Goal: Contribute content

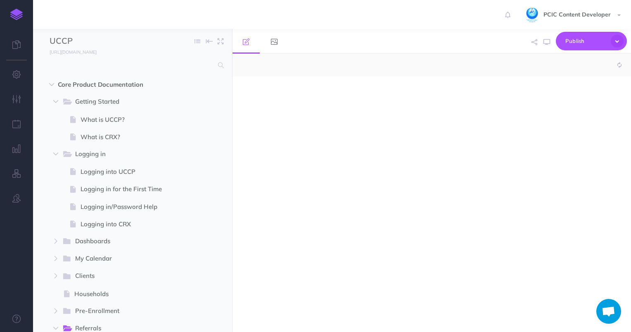
select select "null"
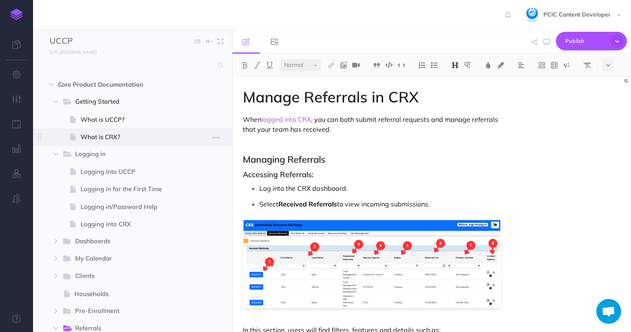
click at [136, 136] on span "What is CRX?" at bounding box center [132, 137] width 102 height 10
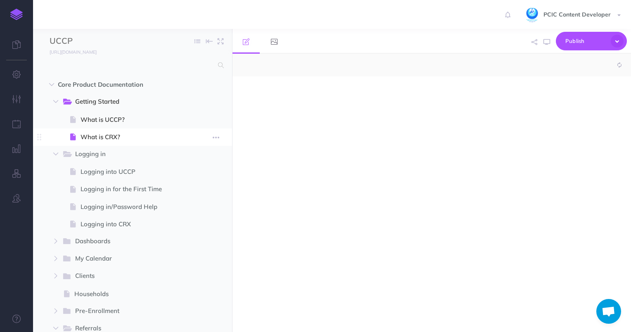
select select "null"
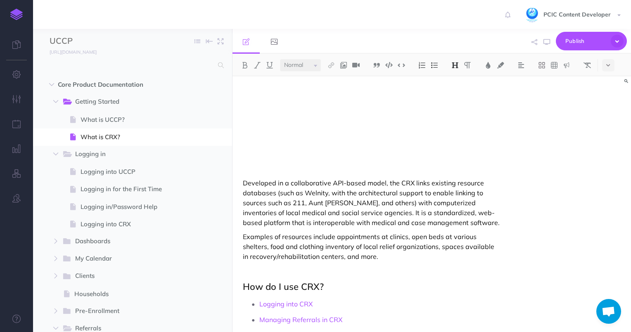
scroll to position [186, 0]
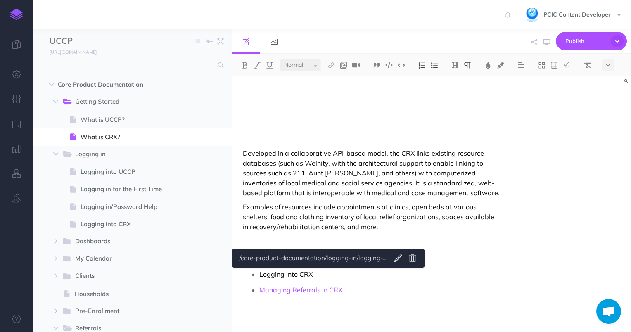
click at [284, 274] on link "Logging into CRX" at bounding box center [285, 274] width 53 height 8
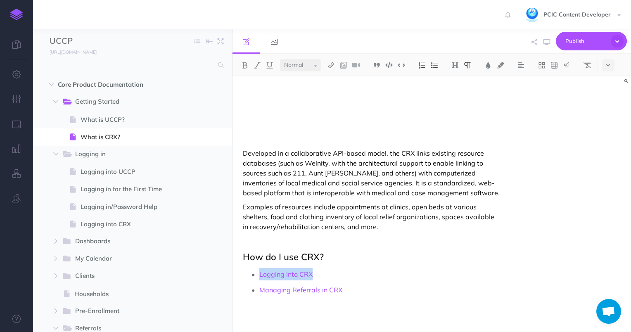
click at [292, 257] on link "/core-product-documentation/logging-in/logging-..." at bounding box center [312, 258] width 150 height 10
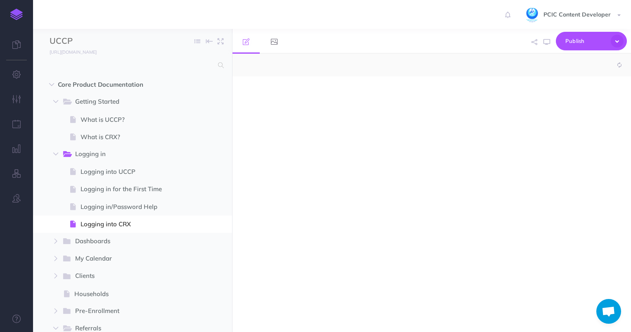
select select "null"
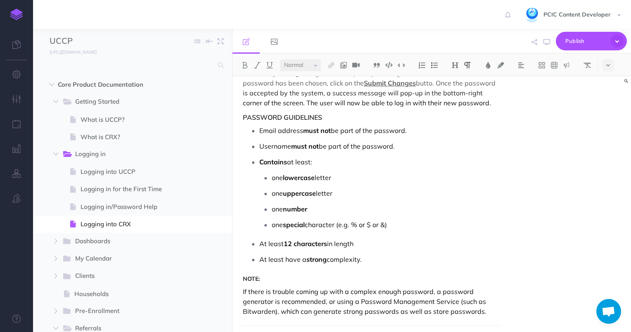
scroll to position [1097, 0]
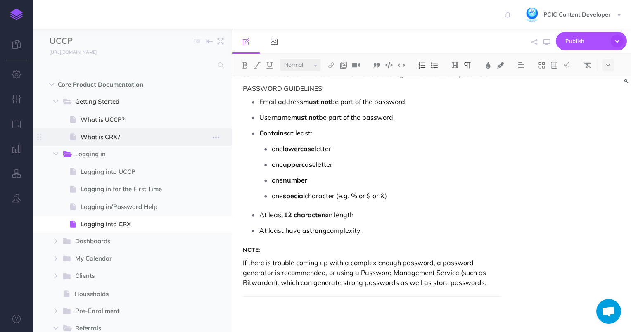
click at [94, 134] on span "What is CRX?" at bounding box center [132, 137] width 102 height 10
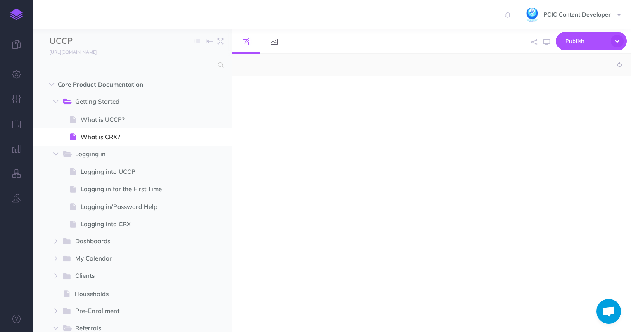
select select "null"
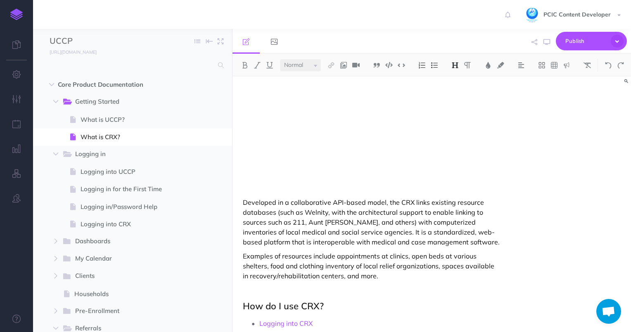
scroll to position [173, 0]
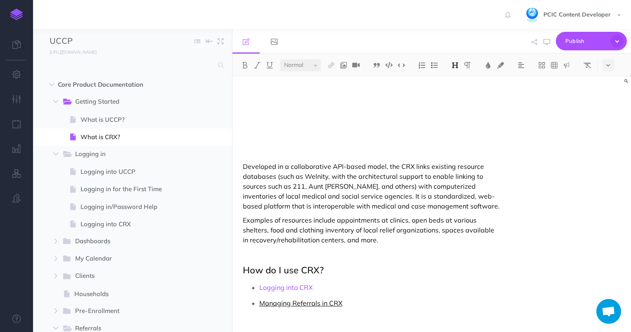
click at [291, 305] on link "Managing Referrals in CRX" at bounding box center [300, 303] width 83 height 8
click at [292, 290] on link "/core-product-documentation/referrals/managing-..." at bounding box center [313, 287] width 150 height 10
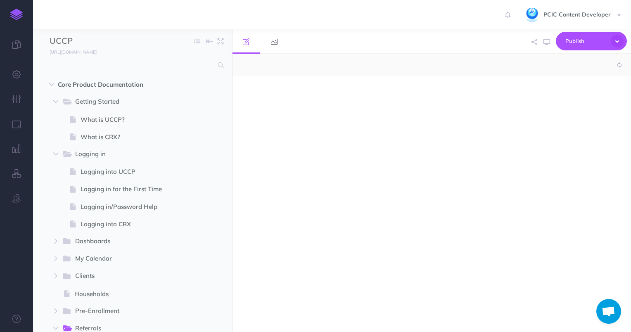
select select "null"
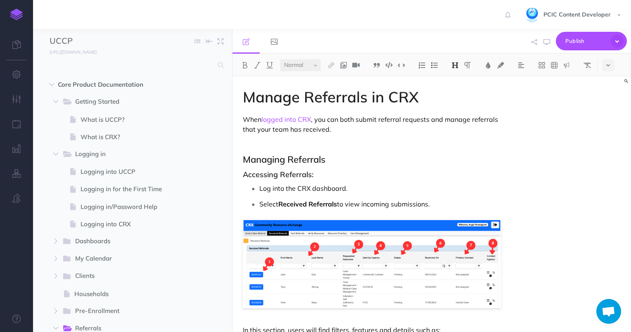
click at [123, 135] on span "What is CRX?" at bounding box center [132, 137] width 102 height 10
select select "null"
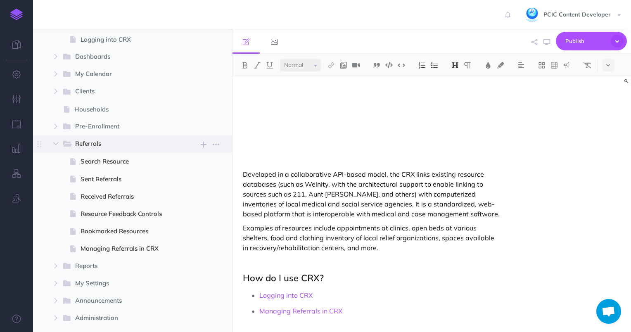
scroll to position [165, 0]
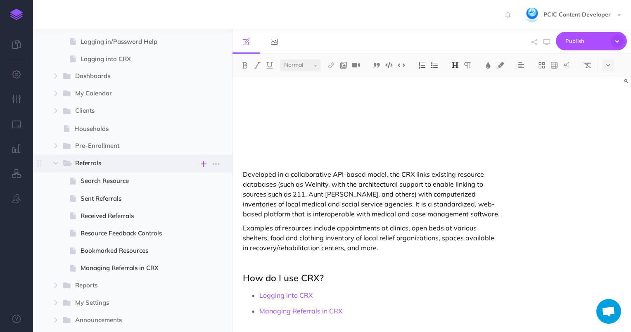
click at [204, 162] on icon "button" at bounding box center [204, 164] width 6 height 10
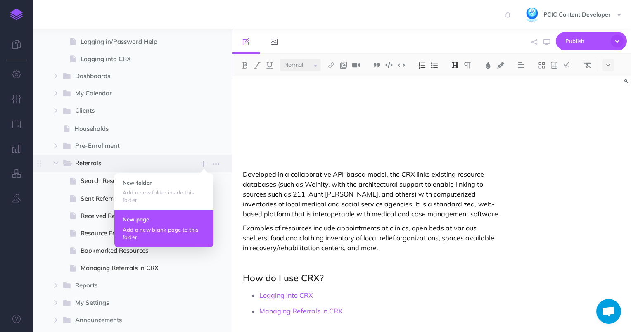
click at [155, 230] on p "Add a new blank page to this folder" at bounding box center [164, 233] width 83 height 15
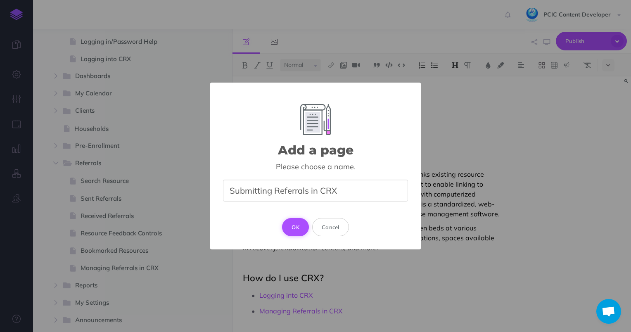
type input "Submitting Referrals in CRX"
click at [300, 223] on button "OK" at bounding box center [295, 227] width 27 height 18
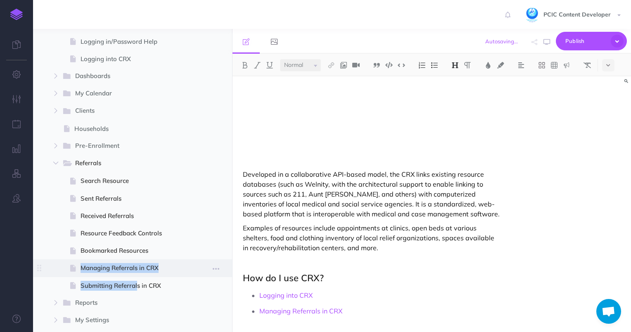
drag, startPoint x: 121, startPoint y: 284, endPoint x: 116, endPoint y: 264, distance: 20.4
click at [116, 264] on ul "Search Resource Page history Notes manager Duplicate Settings Delete Sent Refer…" at bounding box center [143, 233] width 162 height 122
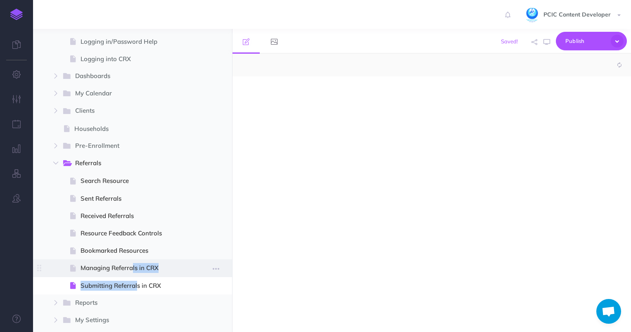
select select "null"
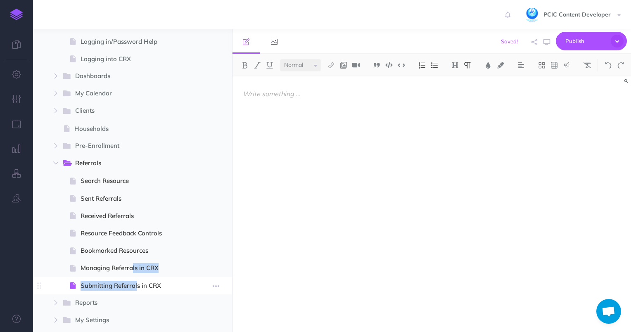
click at [104, 286] on span "Submitting Referrals in CRX" at bounding box center [132, 286] width 102 height 10
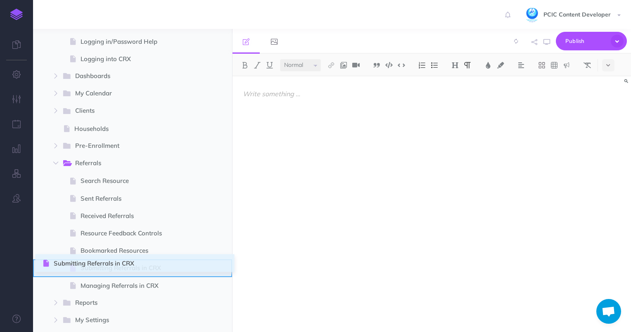
drag, startPoint x: 37, startPoint y: 285, endPoint x: 44, endPoint y: 262, distance: 23.5
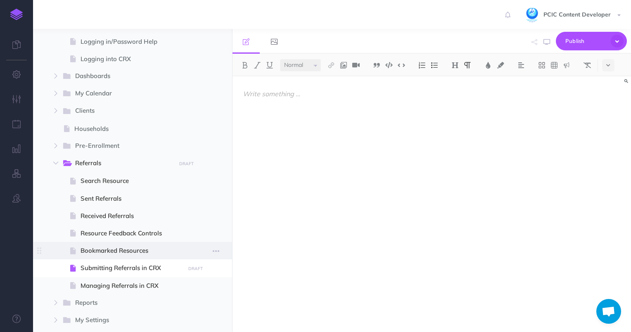
scroll to position [207, 0]
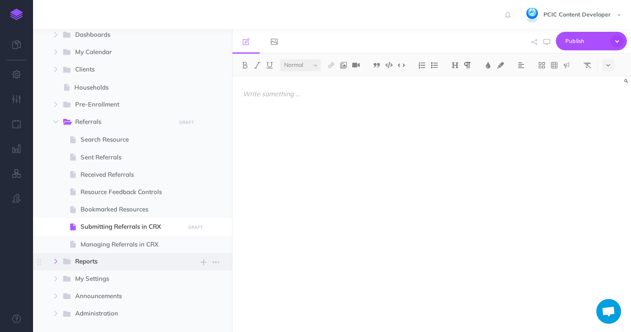
click at [53, 260] on button "button" at bounding box center [55, 262] width 15 height 10
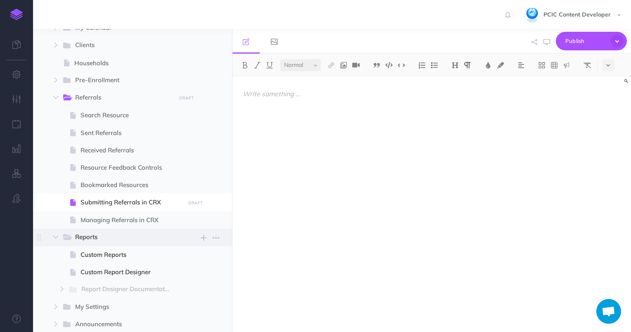
scroll to position [331, 0]
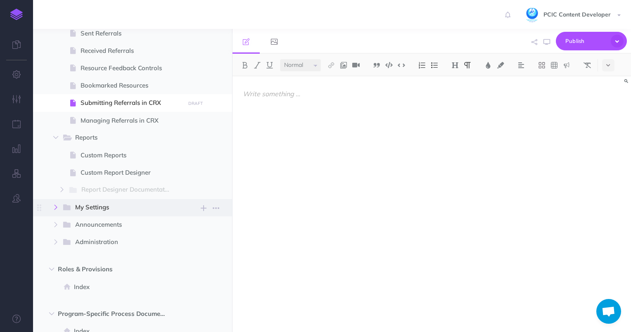
click at [57, 207] on icon "button" at bounding box center [55, 207] width 5 height 5
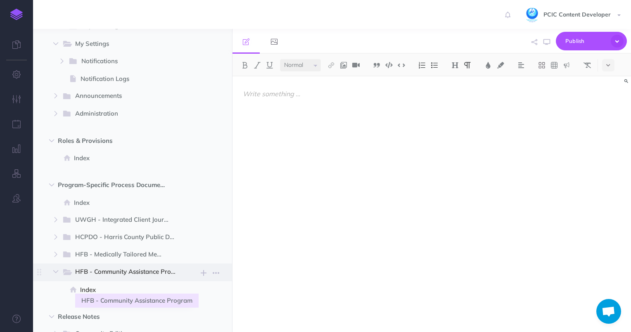
scroll to position [496, 0]
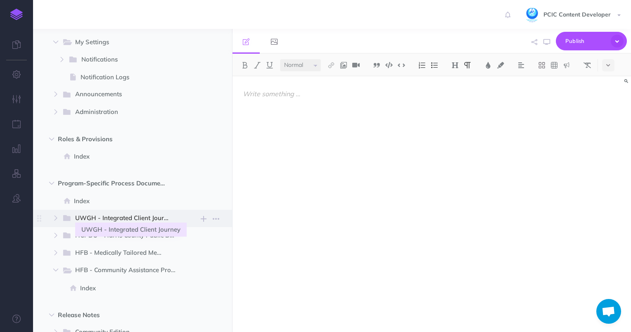
click at [105, 220] on span "UWGH - Integrated Client Journey" at bounding box center [126, 218] width 102 height 11
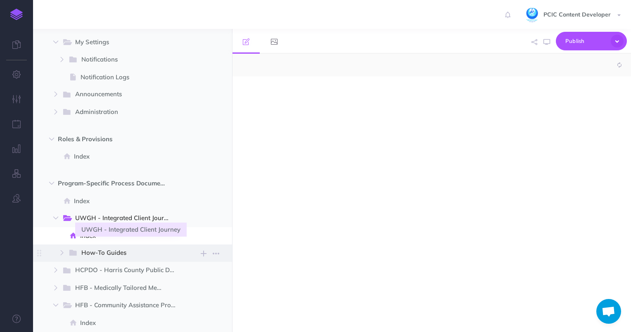
select select "null"
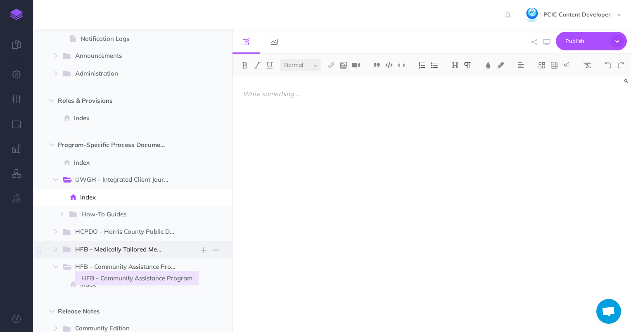
scroll to position [578, 0]
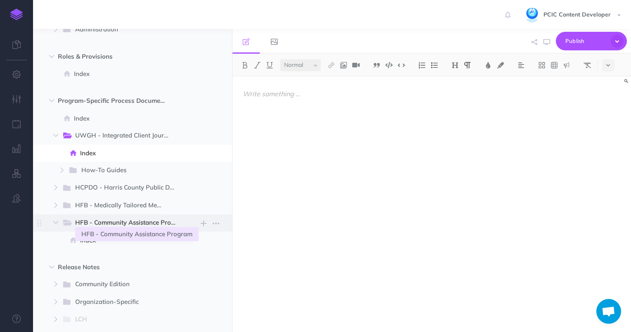
click at [107, 223] on span "HFB - Community Assistance Program" at bounding box center [129, 223] width 108 height 11
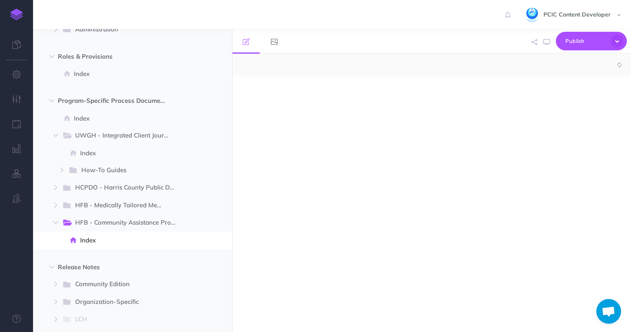
select select "null"
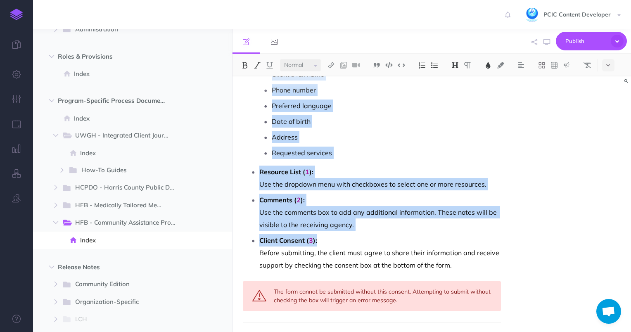
scroll to position [620, 0]
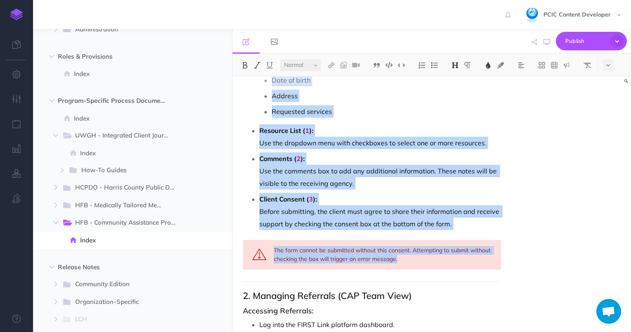
drag, startPoint x: 255, startPoint y: 129, endPoint x: 517, endPoint y: 267, distance: 296.5
click at [517, 267] on div "FIRST Link Referral User Guide Powered by Houston Food Bank & Patient Care Inte…" at bounding box center [432, 204] width 399 height 256
copy div "Submitting a Referral Who Can Submit? Houston Food Bank partners submit referra…"
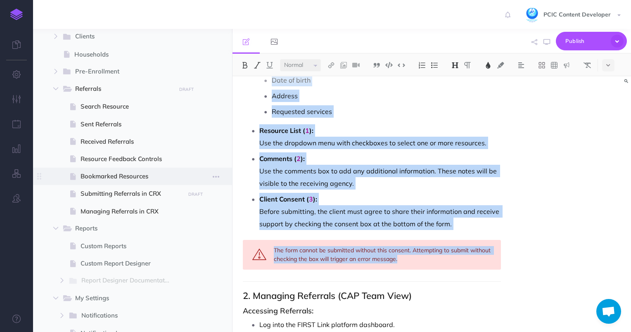
scroll to position [124, 0]
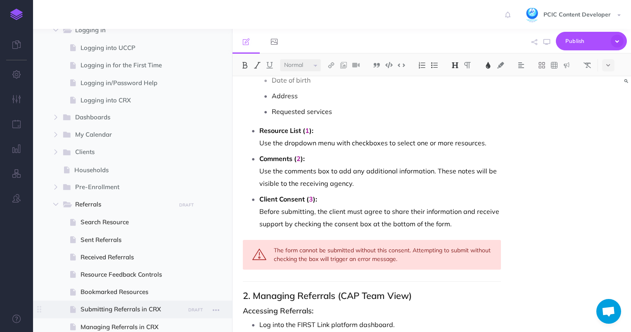
click at [134, 307] on span "Submitting Referrals in CRX" at bounding box center [132, 310] width 102 height 10
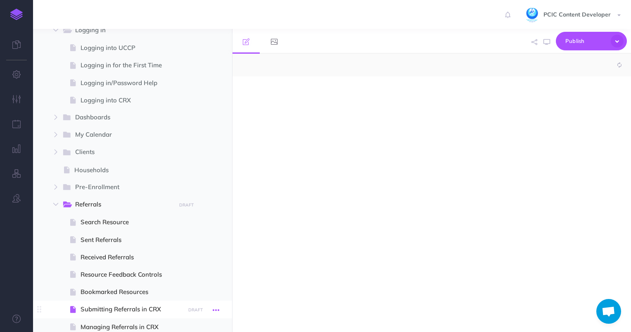
select select "null"
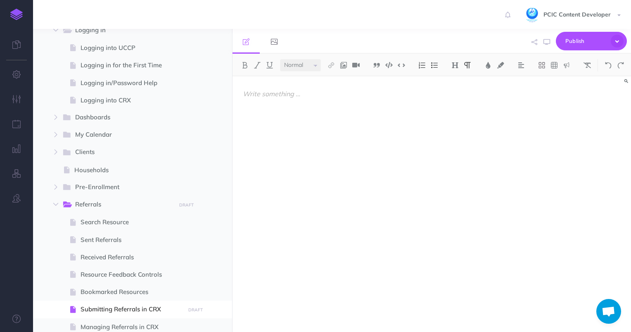
click at [289, 88] on div at bounding box center [372, 199] width 279 height 247
paste div
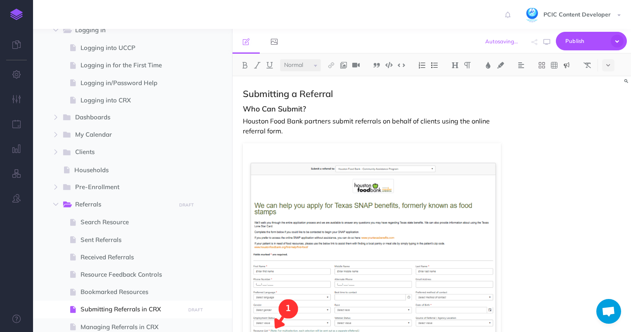
click at [336, 94] on h2 "Submitting a Referral" at bounding box center [372, 94] width 259 height 10
drag, startPoint x: 331, startPoint y: 122, endPoint x: 244, endPoint y: 121, distance: 86.8
click at [244, 121] on p "Houston Food Bank partners submit referrals on behalf of clients using the onli…" at bounding box center [372, 126] width 259 height 20
click at [459, 117] on p "Houston Food Bank partners submit referrals on behalf of clients using the onli…" at bounding box center [372, 126] width 259 height 20
click at [243, 107] on h3 "Who Can Submit?" at bounding box center [372, 109] width 259 height 8
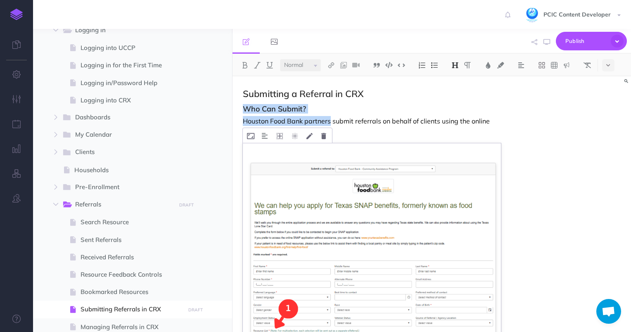
click at [400, 156] on img at bounding box center [372, 272] width 259 height 259
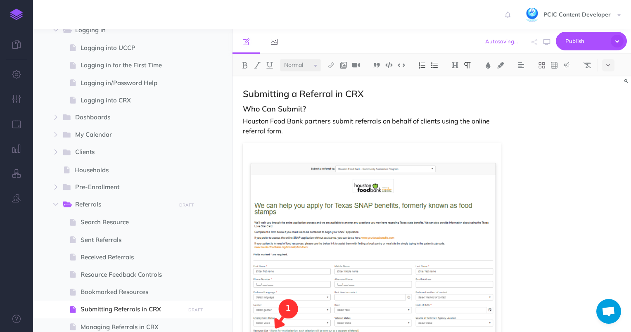
click at [326, 124] on p "Houston Food Bank partners submit referrals on behalf of clients using the onli…" at bounding box center [372, 126] width 259 height 20
drag, startPoint x: 333, startPoint y: 122, endPoint x: 242, endPoint y: 109, distance: 91.4
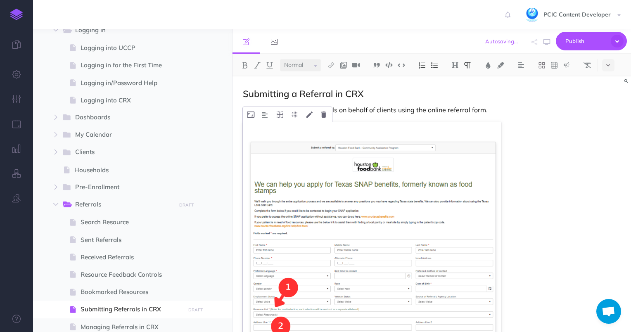
click at [394, 226] on img at bounding box center [372, 251] width 259 height 259
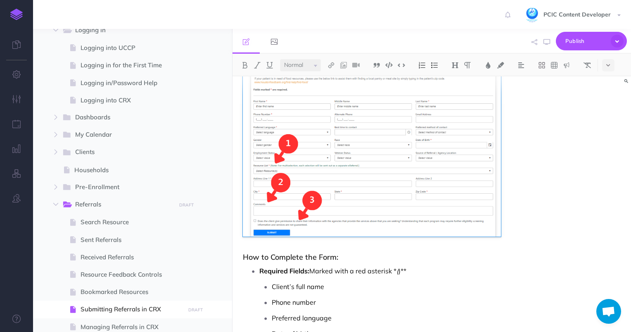
scroll to position [207, 0]
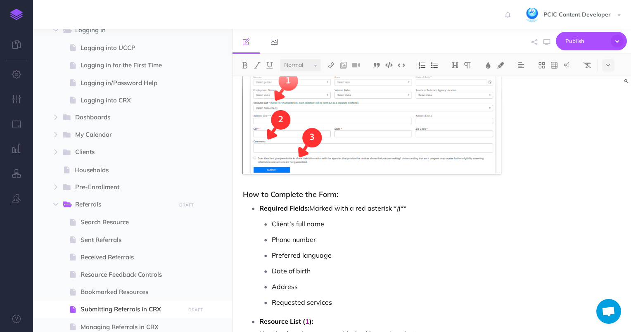
click at [347, 185] on div "Submitting a Referral in CRX CRX users can submit referrals on behalf of client…" at bounding box center [372, 184] width 279 height 629
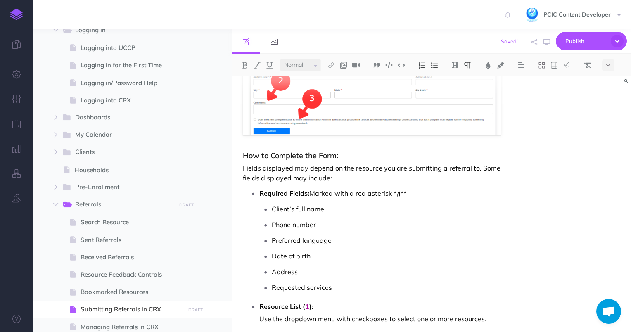
scroll to position [289, 0]
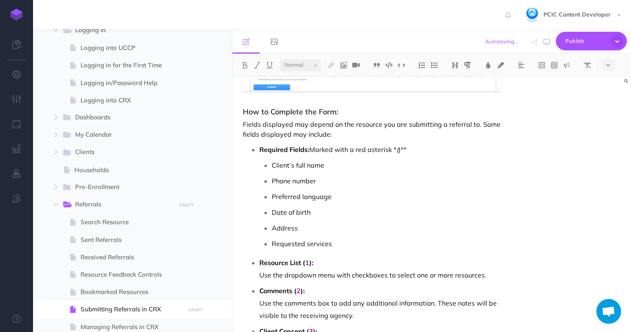
click at [415, 149] on p "Required Fields: Marked with a red asterisk * ( )**" at bounding box center [380, 149] width 242 height 12
drag, startPoint x: 413, startPoint y: 149, endPoint x: 397, endPoint y: 148, distance: 16.6
click at [397, 148] on p "Required Fields: Marked with a red asterisk * ( )**" at bounding box center [380, 149] width 242 height 12
click at [395, 148] on p "Required Fields: Marked with a red asterisk *" at bounding box center [380, 149] width 242 height 12
click at [485, 66] on img at bounding box center [488, 65] width 7 height 7
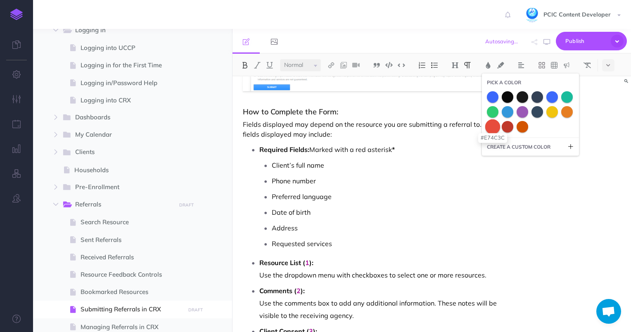
click at [497, 126] on span at bounding box center [492, 126] width 15 height 15
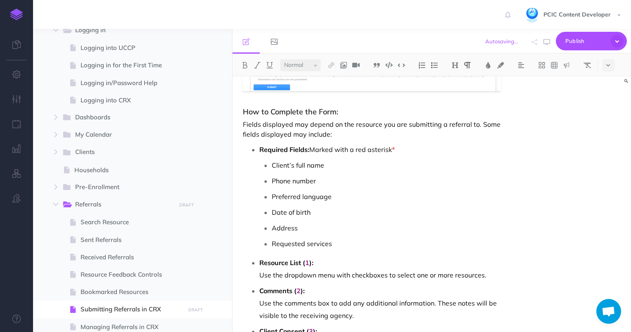
click at [439, 178] on p "Phone number" at bounding box center [387, 181] width 230 height 12
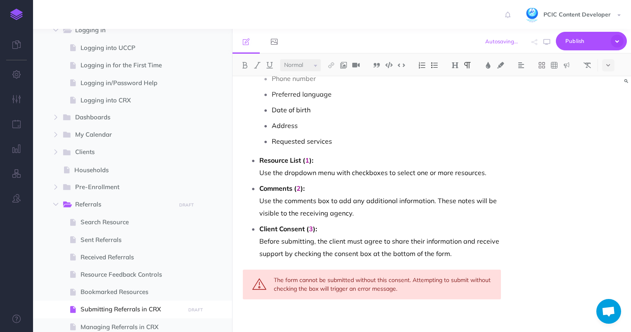
scroll to position [397, 0]
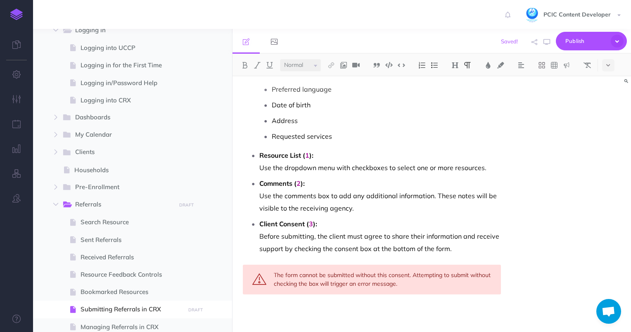
click at [475, 246] on p "Client Consent ( 3 ): Before submitting, the client must agree to share their i…" at bounding box center [380, 236] width 242 height 37
click at [344, 288] on div "The form cannot be submitted without this consent. Attempting to submit without…" at bounding box center [372, 280] width 259 height 30
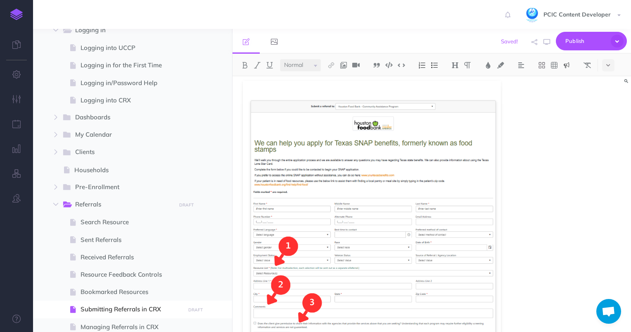
scroll to position [0, 0]
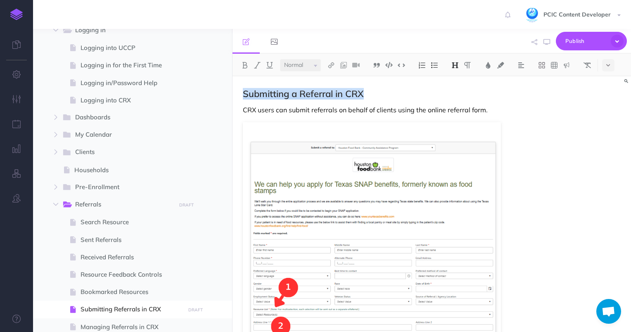
drag, startPoint x: 367, startPoint y: 95, endPoint x: 242, endPoint y: 95, distance: 124.8
click at [333, 91] on h2 "Submitting a Referral in CRX" at bounding box center [372, 94] width 259 height 10
copy h2 "Submitting a Referral"
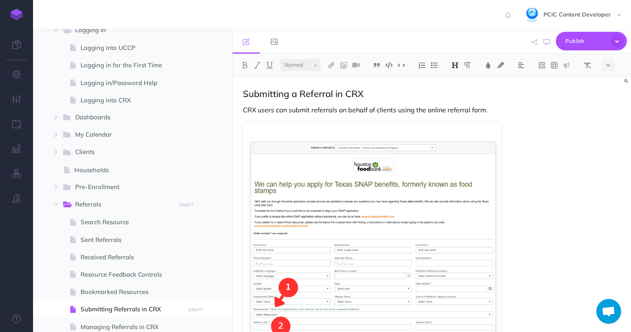
click at [351, 98] on h2 "Submitting a Referral in CRX" at bounding box center [372, 94] width 259 height 10
click at [362, 114] on p "CRX users can submit referrals on behalf of clients using the online referral f…" at bounding box center [372, 110] width 259 height 10
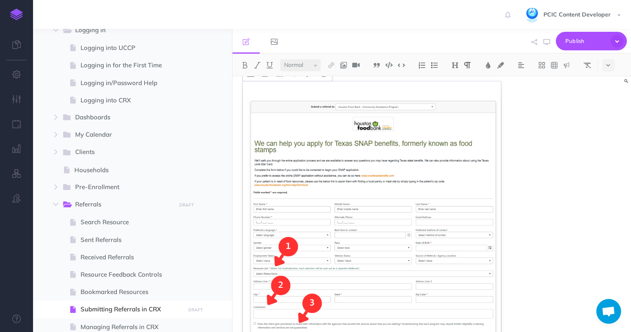
scroll to position [83, 0]
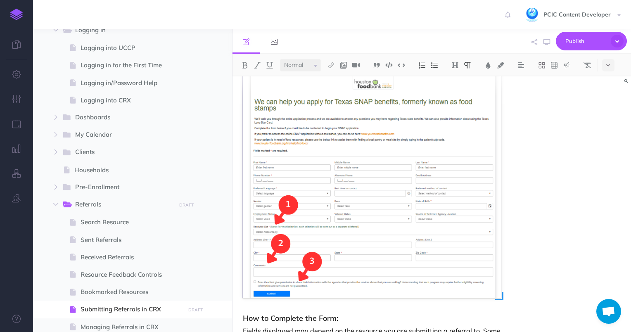
click at [379, 143] on img at bounding box center [372, 169] width 259 height 259
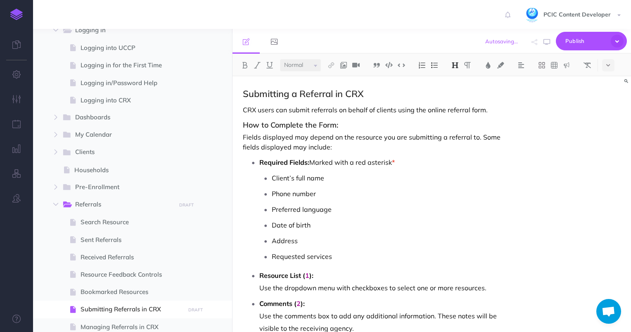
click at [513, 111] on div "Submitting a Referral in CRX CRX users can submit referrals on behalf of client…" at bounding box center [432, 204] width 399 height 256
click at [497, 113] on p "CRX users can submit referrals on behalf of clients using the online referral f…" at bounding box center [372, 110] width 259 height 10
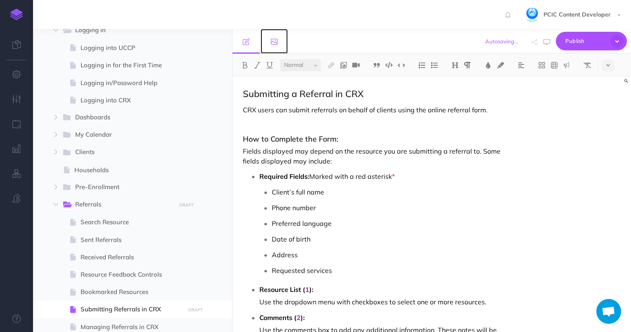
click at [278, 39] on link at bounding box center [274, 41] width 27 height 25
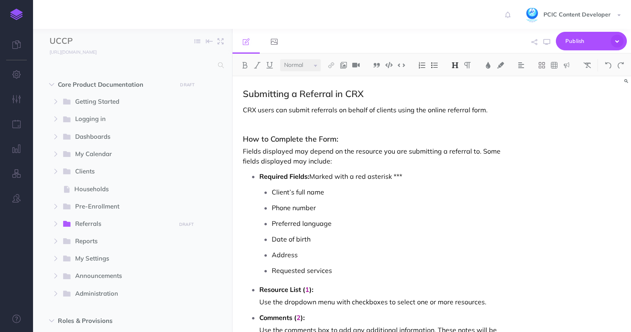
select select "null"
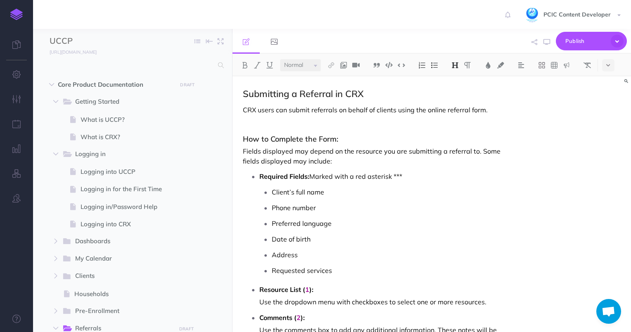
click at [245, 121] on p at bounding box center [372, 124] width 259 height 10
click at [345, 66] on img at bounding box center [343, 65] width 7 height 7
click at [347, 81] on button at bounding box center [344, 80] width 12 height 12
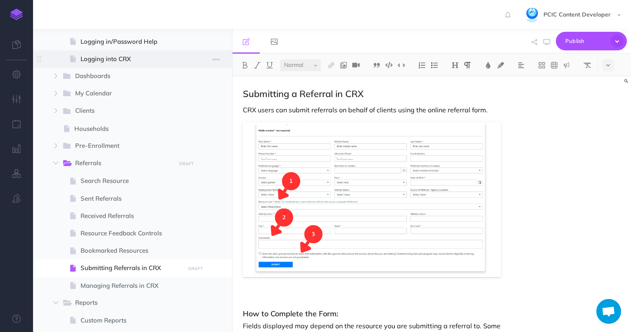
click at [123, 56] on span "Logging into CRX" at bounding box center [132, 59] width 102 height 10
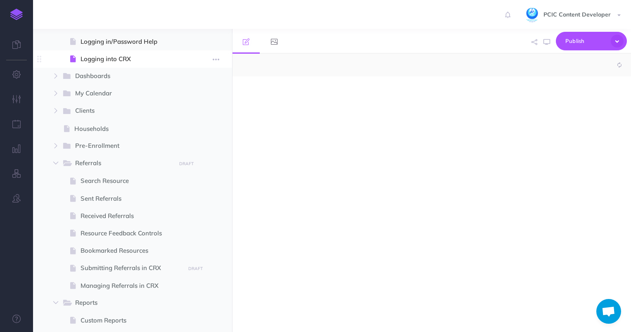
select select "null"
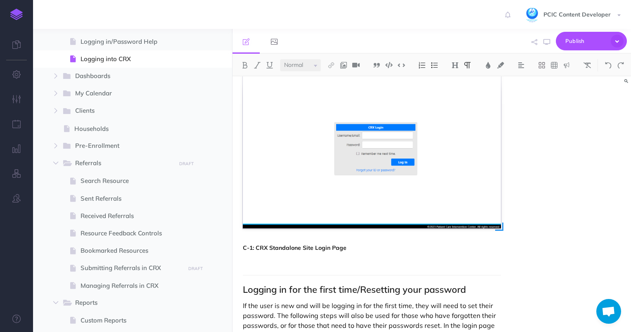
scroll to position [165, 0]
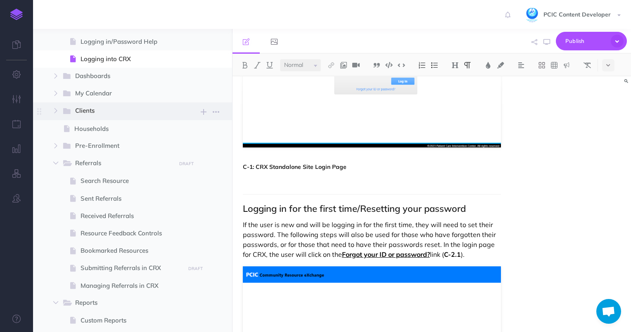
click at [127, 109] on span "Clients" at bounding box center [122, 111] width 95 height 11
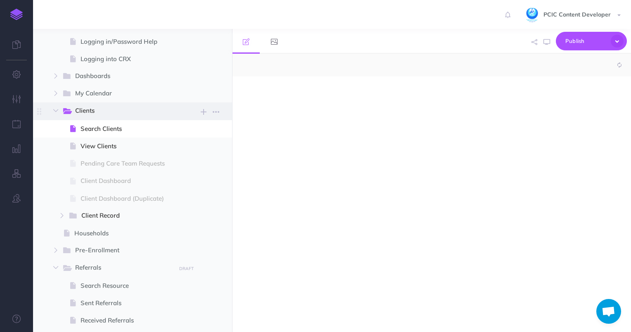
select select "null"
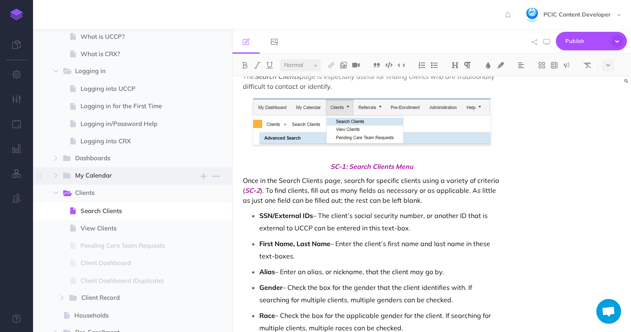
scroll to position [83, 0]
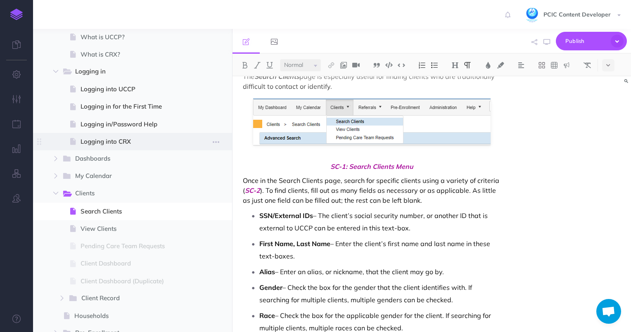
click at [121, 142] on span "Logging into CRX" at bounding box center [132, 142] width 102 height 10
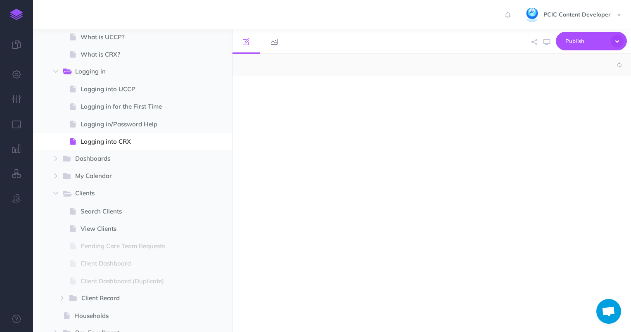
select select "null"
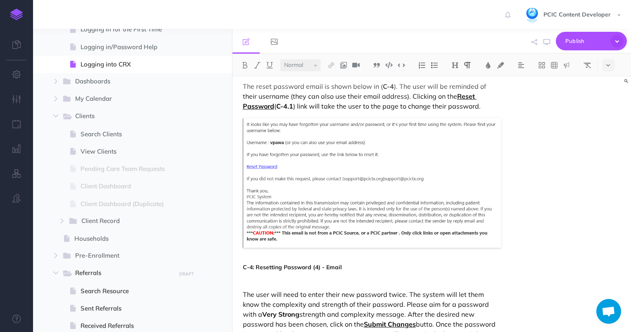
scroll to position [289, 0]
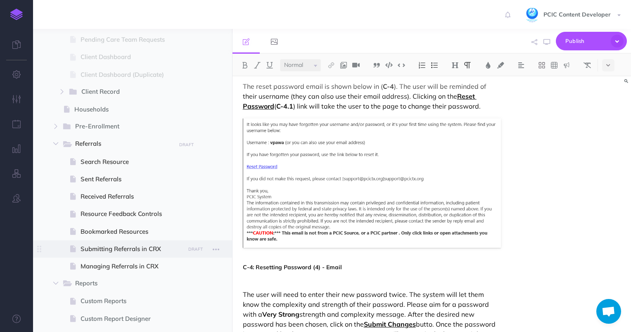
click at [148, 256] on span at bounding box center [132, 248] width 199 height 17
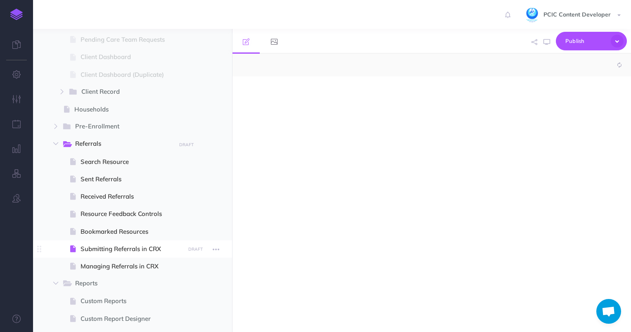
select select "null"
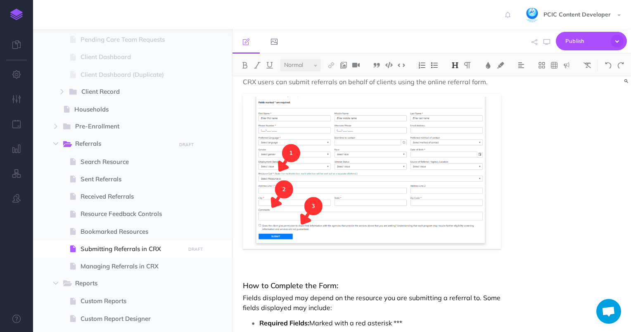
scroll to position [83, 0]
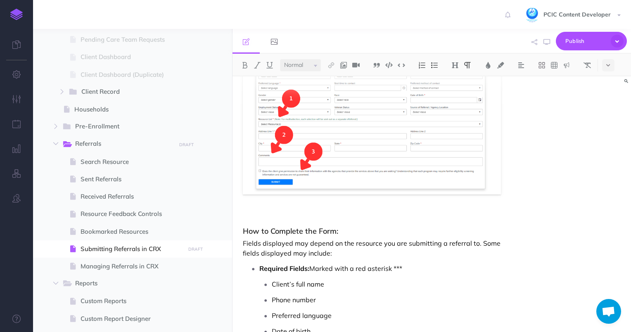
click at [263, 212] on p at bounding box center [372, 216] width 259 height 10
click at [295, 206] on div "Submitting a Referral in CRX CRX users can submit referrals on behalf of client…" at bounding box center [372, 276] width 279 height 565
click at [305, 218] on p at bounding box center [372, 216] width 259 height 10
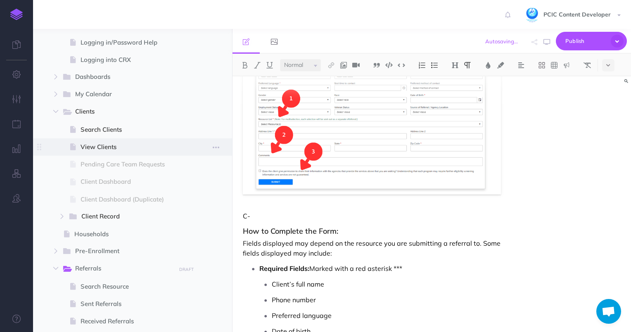
scroll to position [124, 0]
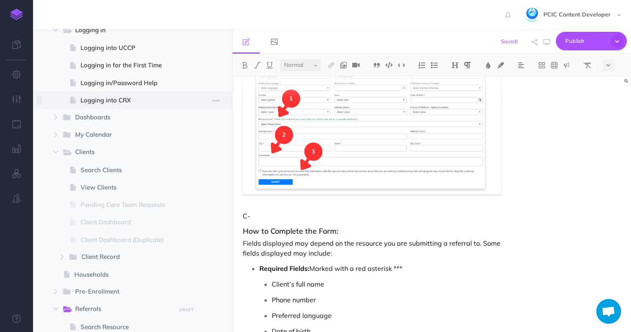
click at [126, 101] on span "Logging into CRX" at bounding box center [132, 100] width 102 height 10
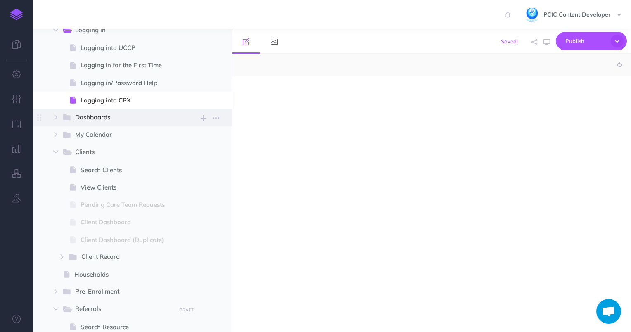
select select "null"
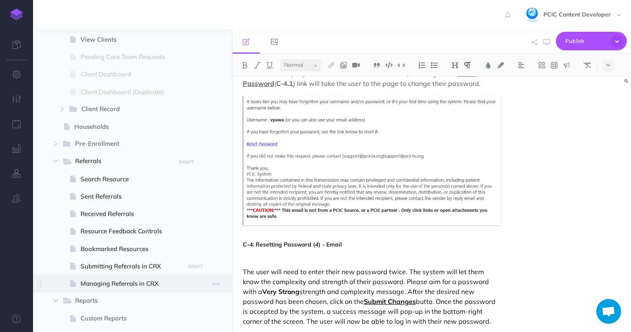
scroll to position [289, 0]
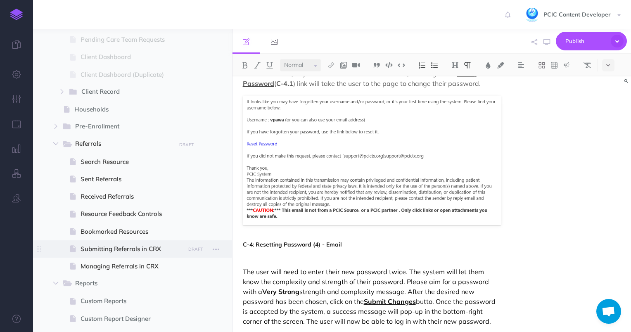
click at [126, 250] on span "Submitting Referrals in CRX" at bounding box center [132, 249] width 102 height 10
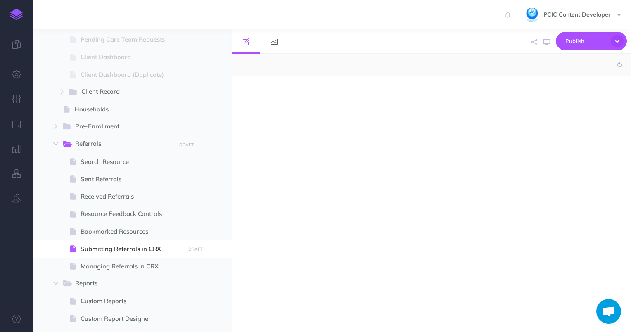
select select "null"
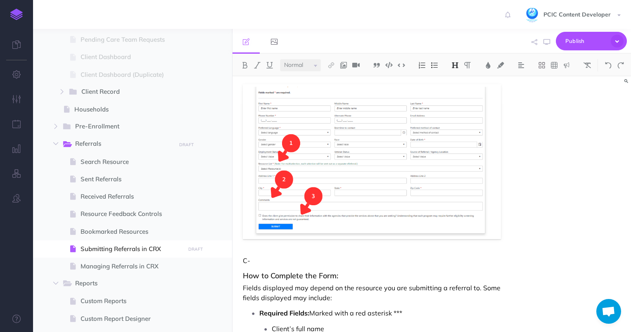
scroll to position [83, 0]
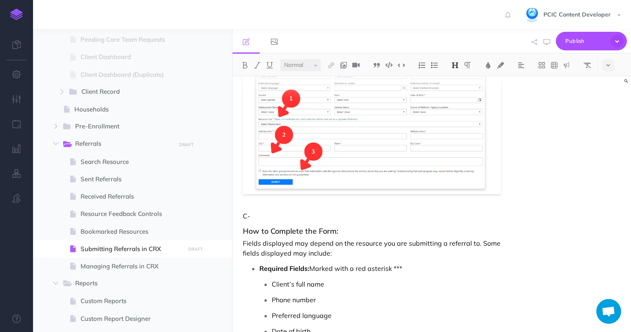
click at [269, 216] on p "C-" at bounding box center [372, 216] width 259 height 10
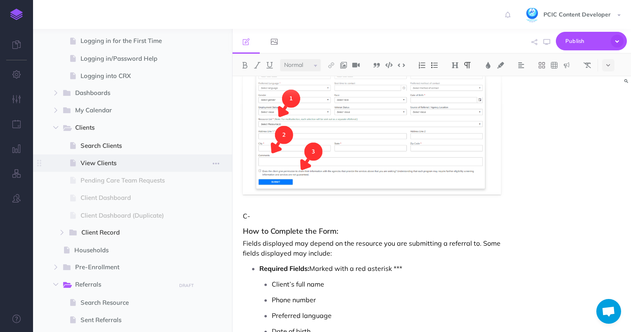
scroll to position [124, 0]
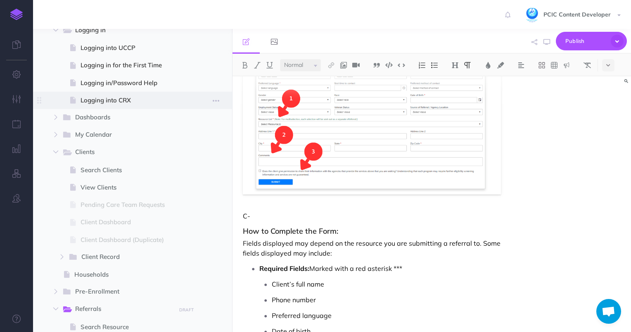
click at [128, 98] on span "Logging into CRX" at bounding box center [132, 100] width 102 height 10
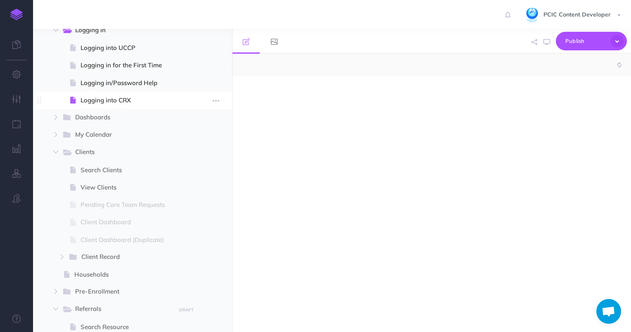
select select "null"
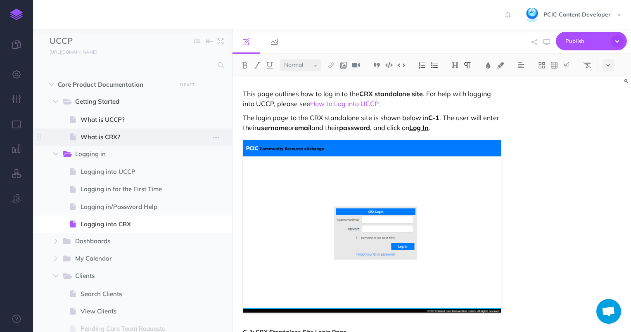
click at [90, 134] on span "What is CRX?" at bounding box center [132, 137] width 102 height 10
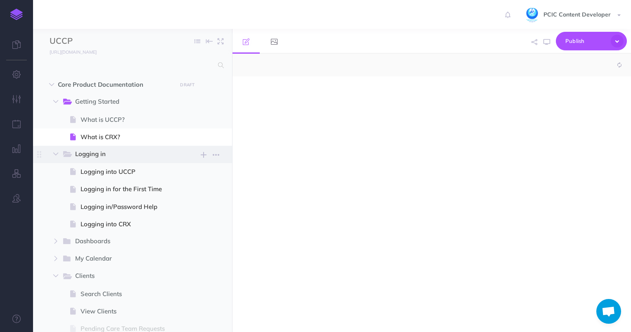
select select "null"
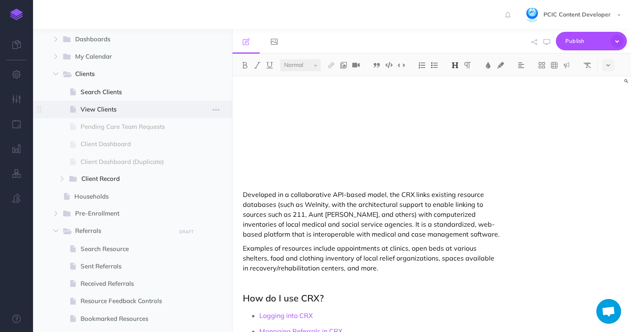
scroll to position [248, 0]
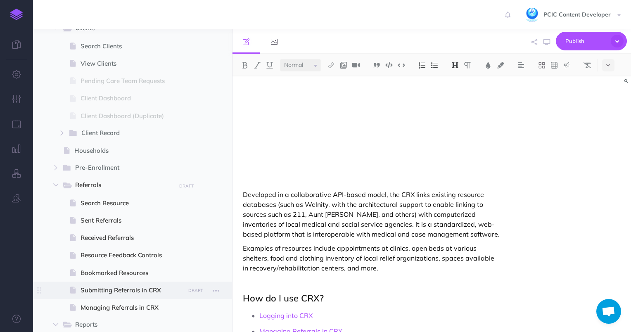
click at [145, 290] on span "Submitting Referrals in CRX" at bounding box center [132, 291] width 102 height 10
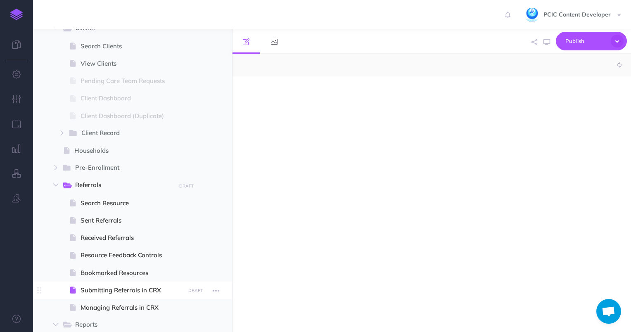
select select "null"
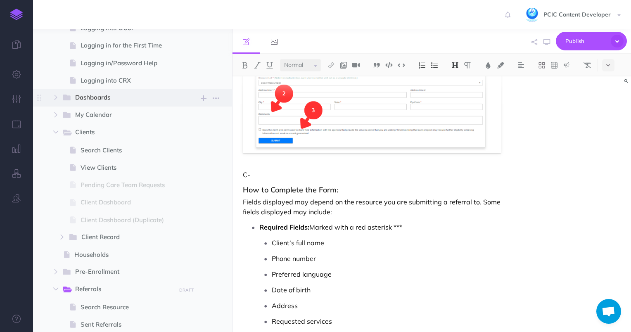
scroll to position [83, 0]
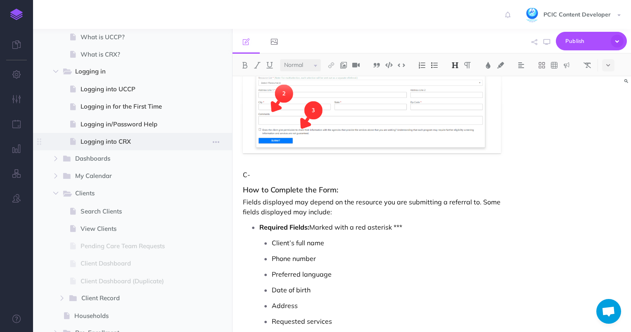
click at [160, 142] on span "Logging into CRX" at bounding box center [132, 142] width 102 height 10
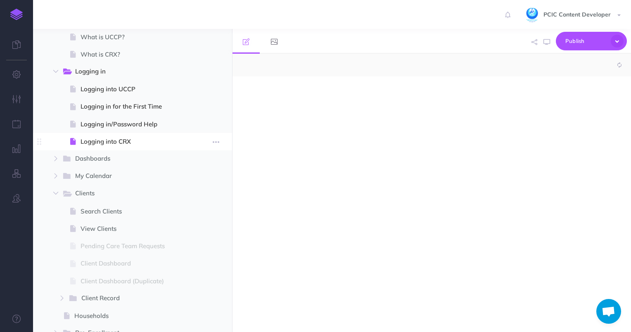
select select "null"
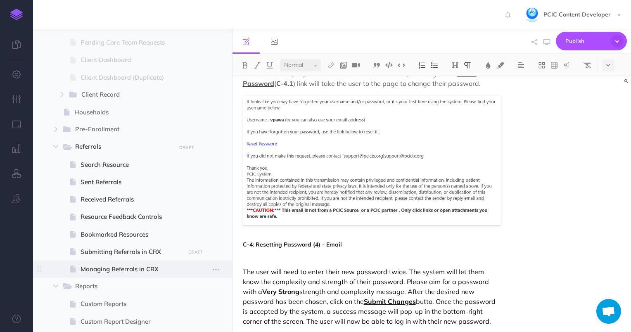
scroll to position [331, 0]
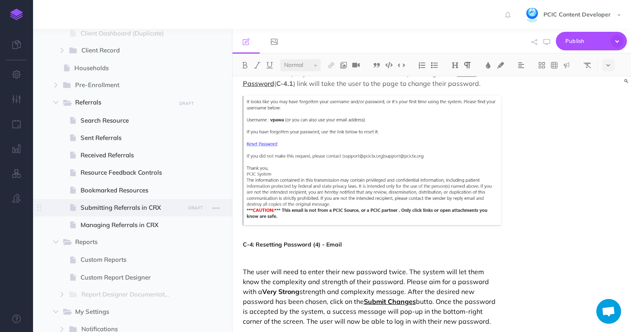
click at [142, 206] on span "Submitting Referrals in CRX" at bounding box center [132, 208] width 102 height 10
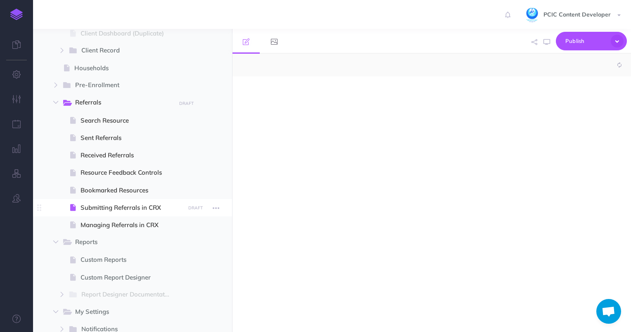
select select "null"
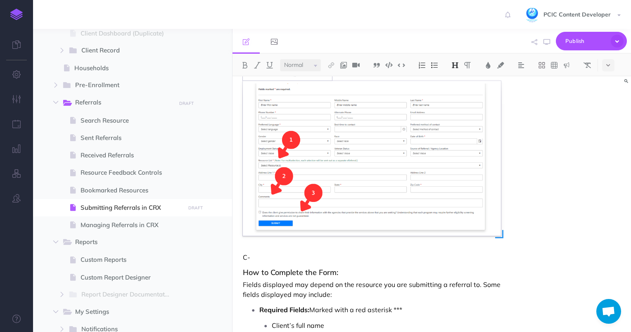
scroll to position [83, 0]
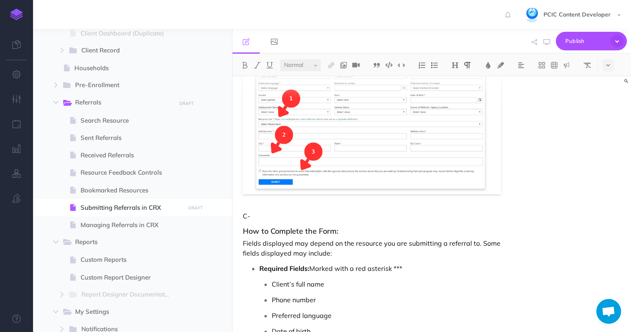
click at [290, 219] on p "C-" at bounding box center [372, 216] width 259 height 10
click at [288, 214] on p "C-5: Referral Submission Form" at bounding box center [372, 216] width 259 height 10
click at [258, 214] on p "C-5: Referral Submission Form" at bounding box center [372, 216] width 259 height 10
click at [259, 213] on p "C-5: CRX Referral Submission Form" at bounding box center [372, 216] width 259 height 10
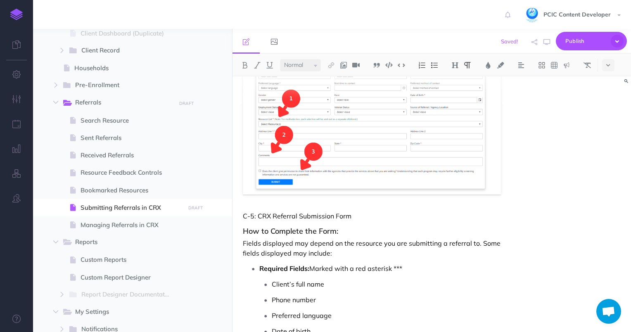
click at [259, 213] on p "C-5: CRX Referral Submission Form" at bounding box center [372, 216] width 259 height 10
click at [521, 68] on button at bounding box center [521, 65] width 12 height 12
click at [524, 93] on img at bounding box center [521, 92] width 7 height 7
click at [488, 64] on img at bounding box center [488, 65] width 7 height 7
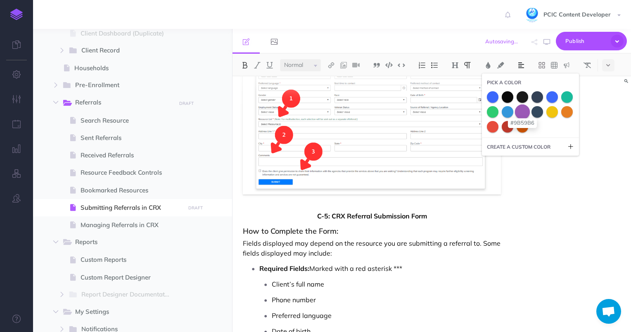
click at [521, 109] on span at bounding box center [522, 111] width 15 height 15
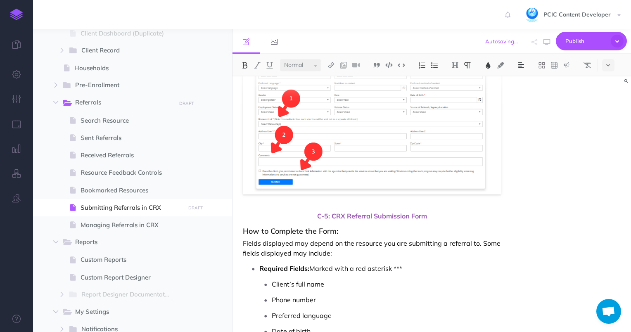
click at [445, 219] on span "C-5: CRX Referral Submission Form" at bounding box center [372, 216] width 259 height 10
click at [243, 230] on h3 "How to Complete the Form:" at bounding box center [372, 231] width 259 height 8
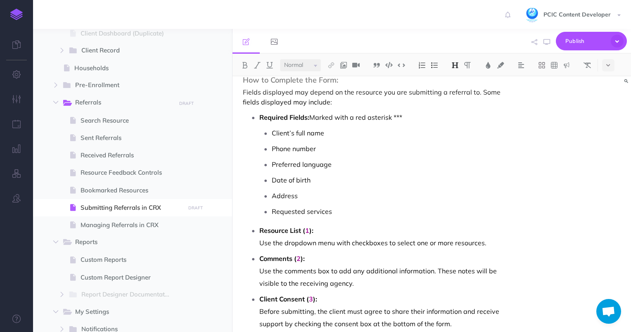
scroll to position [324, 0]
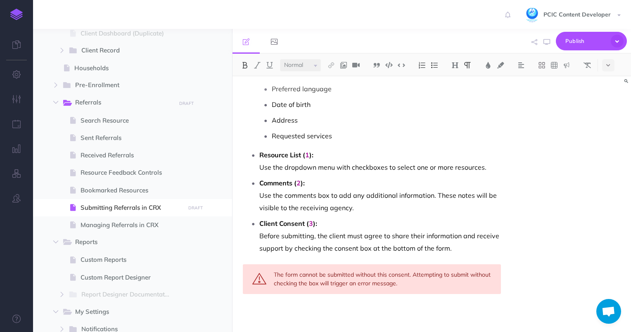
click at [314, 224] on strong "Client Consent ( 3 ):" at bounding box center [288, 223] width 58 height 8
click at [378, 248] on p "Client Consent ( 3 ): Before submitting, the client must agree to share their i…" at bounding box center [380, 235] width 242 height 37
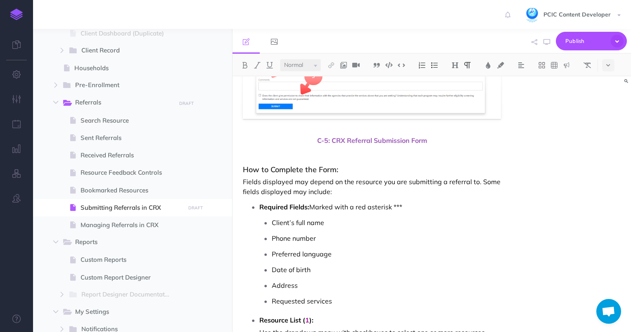
scroll to position [241, 0]
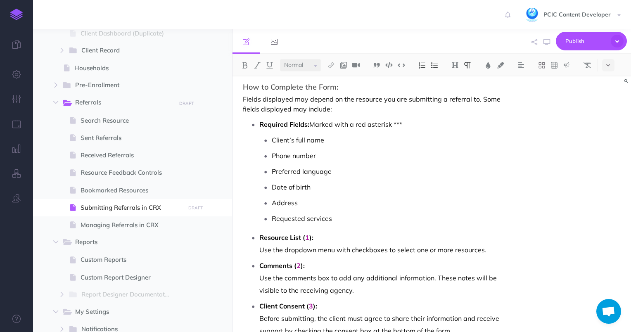
click at [306, 237] on span "1" at bounding box center [307, 237] width 4 height 8
click at [306, 240] on span "1C-5.1" at bounding box center [315, 237] width 21 height 8
click at [301, 264] on span "2" at bounding box center [299, 266] width 4 height 8
click at [300, 267] on span "2C-5.2" at bounding box center [307, 266] width 21 height 8
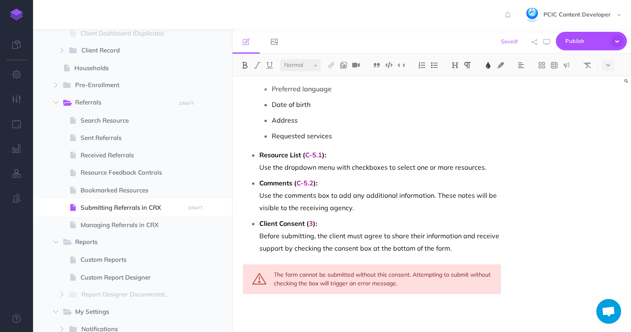
click at [312, 226] on span "3" at bounding box center [311, 223] width 4 height 8
click at [313, 227] on span "3C-5.3" at bounding box center [319, 223] width 21 height 8
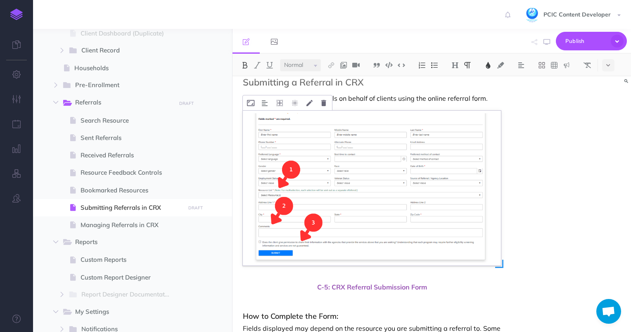
scroll to position [0, 0]
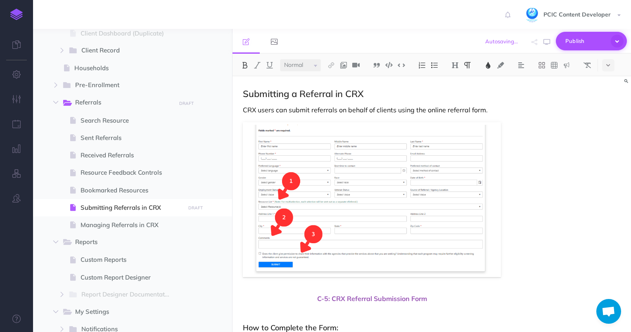
click at [583, 38] on span "Publish" at bounding box center [586, 41] width 41 height 13
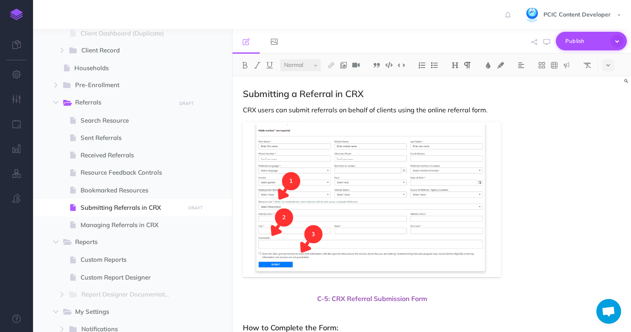
click at [571, 47] on span "Publish" at bounding box center [586, 41] width 41 height 13
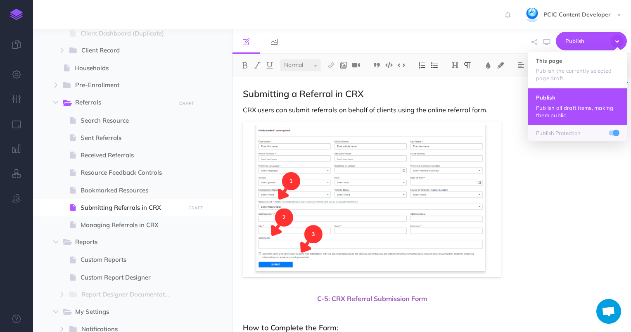
click at [560, 104] on p "Publish all draft items, making them public." at bounding box center [577, 111] width 83 height 15
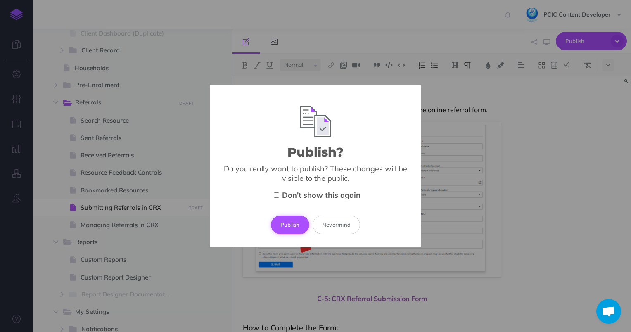
click at [292, 224] on button "Publish" at bounding box center [290, 225] width 38 height 18
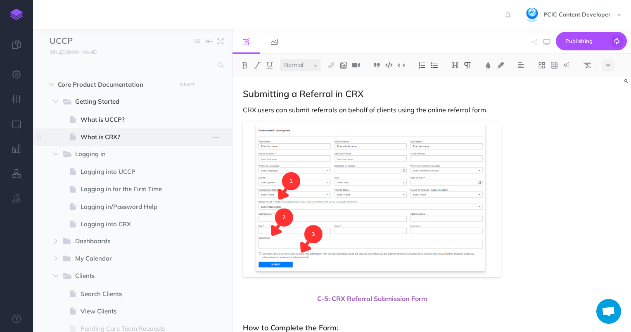
click at [127, 134] on span "What is CRX?" at bounding box center [132, 137] width 102 height 10
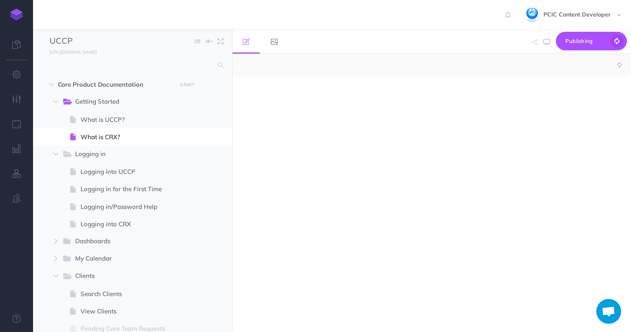
select select "null"
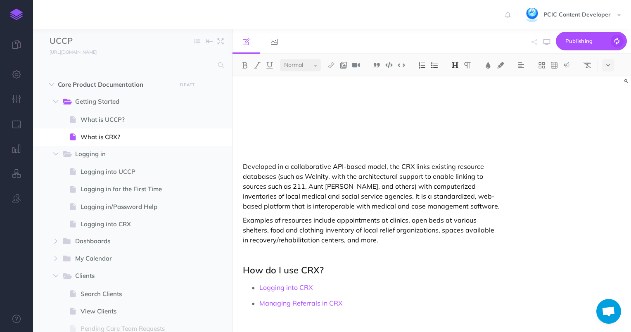
scroll to position [186, 0]
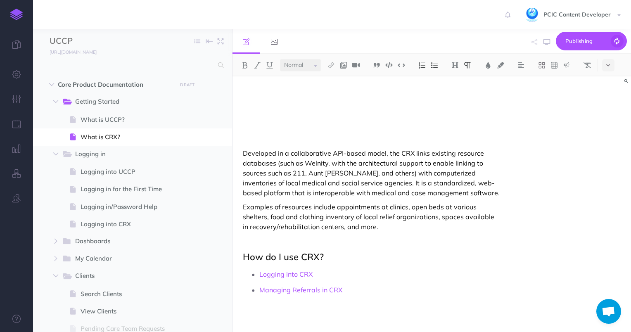
click at [329, 276] on p "Logging into CRX" at bounding box center [380, 274] width 242 height 12
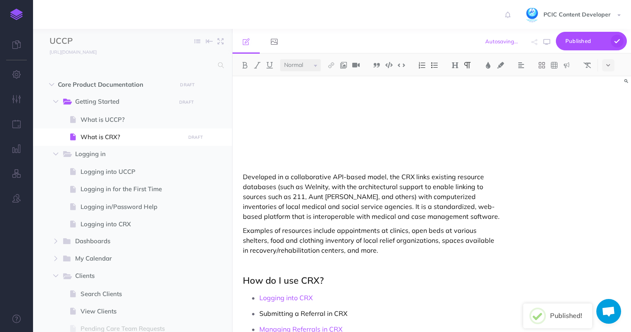
scroll to position [202, 0]
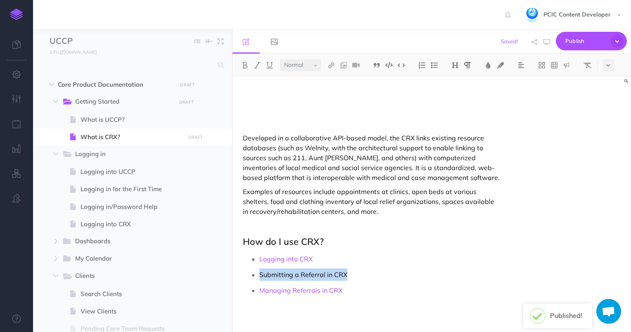
drag, startPoint x: 355, startPoint y: 278, endPoint x: 251, endPoint y: 279, distance: 103.7
click at [259, 279] on li "Submitting a Referral in CRX" at bounding box center [380, 275] width 242 height 12
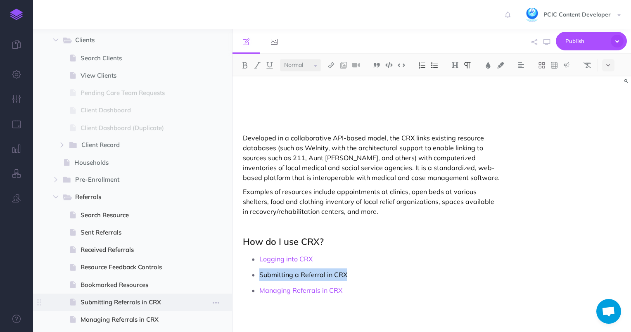
scroll to position [248, 0]
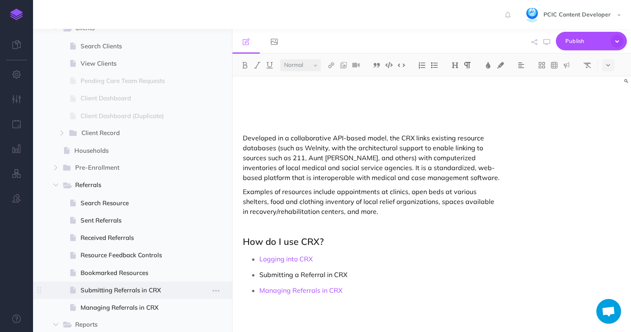
click at [153, 287] on span "Submitting Referrals in CRX" at bounding box center [132, 291] width 102 height 10
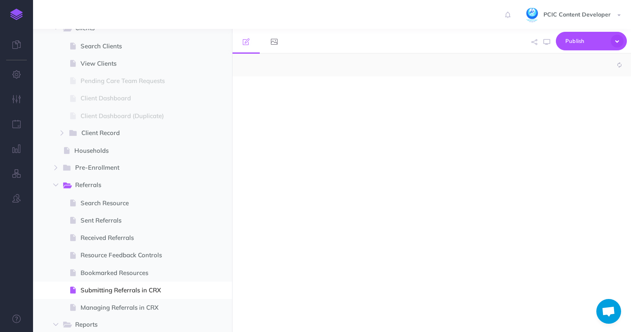
select select "null"
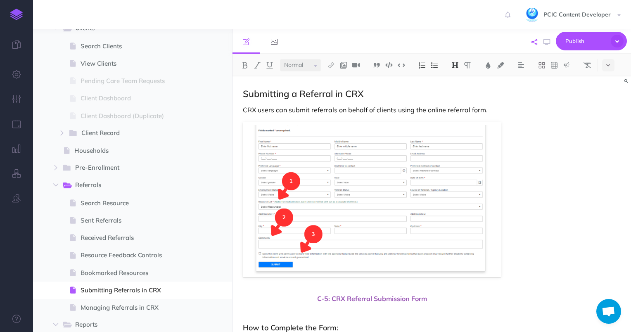
click at [538, 46] on button "button" at bounding box center [535, 42] width 10 height 24
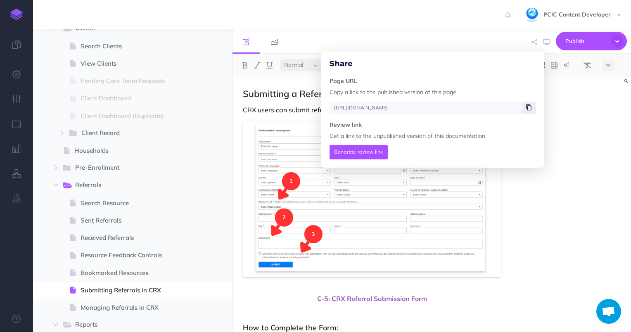
click at [533, 108] on span at bounding box center [529, 108] width 14 height 12
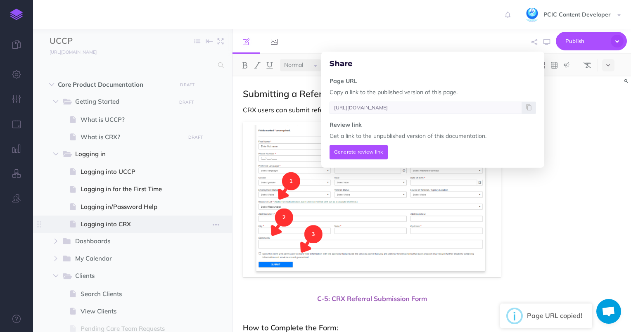
click at [134, 222] on span "Logging into CRX" at bounding box center [132, 224] width 102 height 10
type input "[URL][DOMAIN_NAME]"
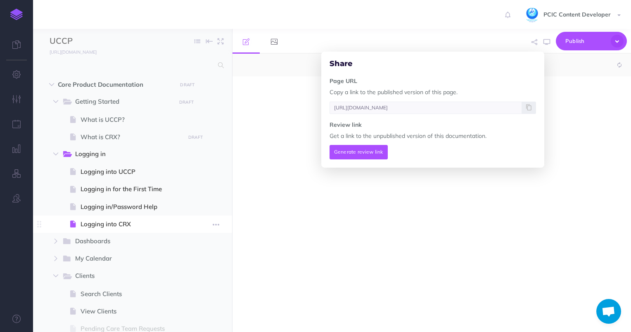
select select "null"
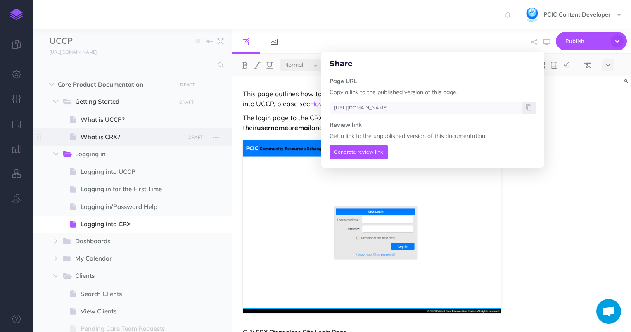
click at [122, 133] on span "What is CRX?" at bounding box center [132, 137] width 102 height 10
type input "[URL][DOMAIN_NAME]"
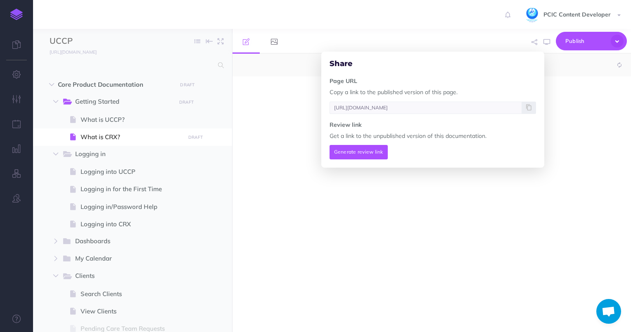
select select "null"
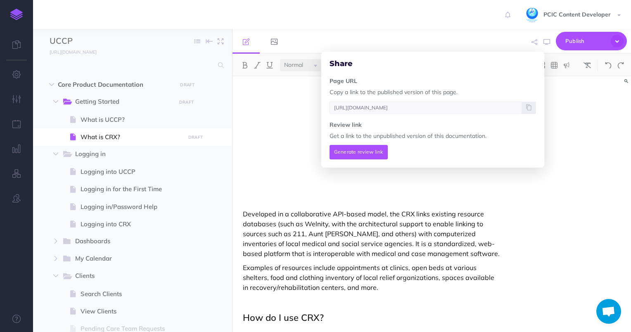
scroll to position [188, 0]
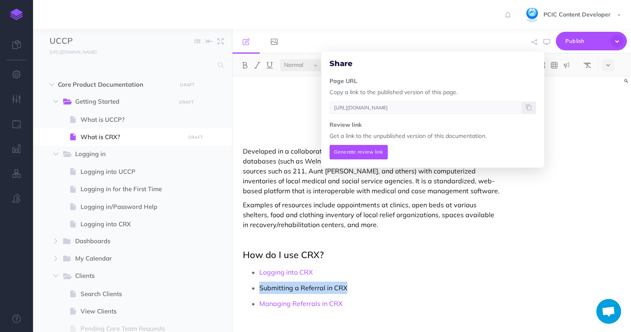
drag, startPoint x: 358, startPoint y: 287, endPoint x: 261, endPoint y: 286, distance: 96.7
click at [261, 286] on p "Submitting a Referral in CRX" at bounding box center [380, 288] width 242 height 12
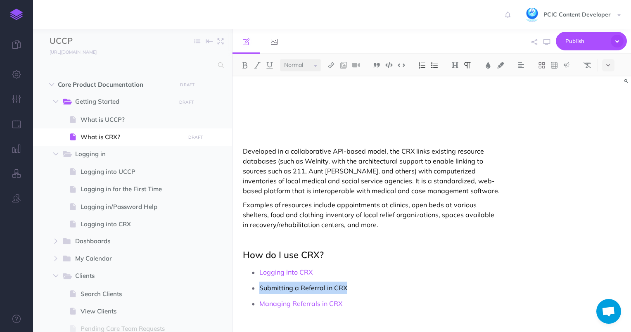
scroll to position [106, 0]
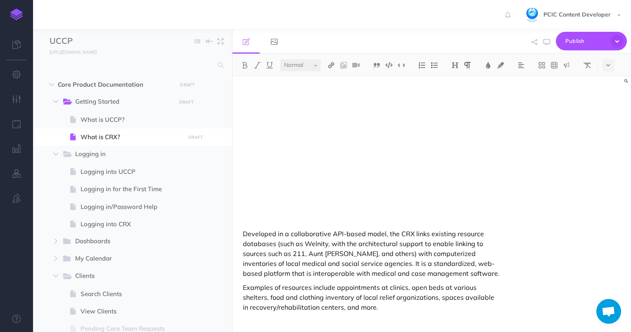
click at [331, 66] on img at bounding box center [331, 65] width 7 height 7
click at [333, 81] on icon at bounding box center [331, 80] width 7 height 6
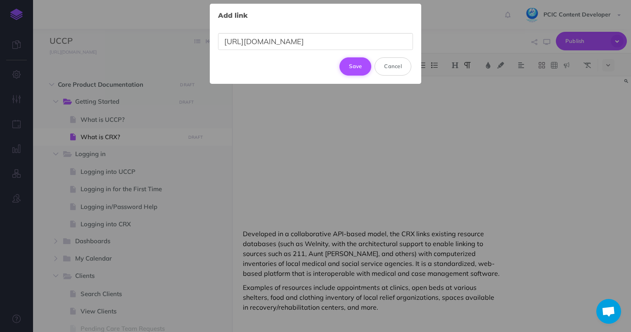
scroll to position [0, 121]
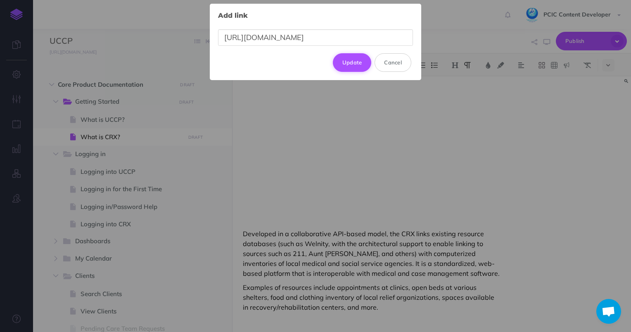
type input "[URL][DOMAIN_NAME]"
click at [353, 65] on button "Update" at bounding box center [352, 62] width 39 height 18
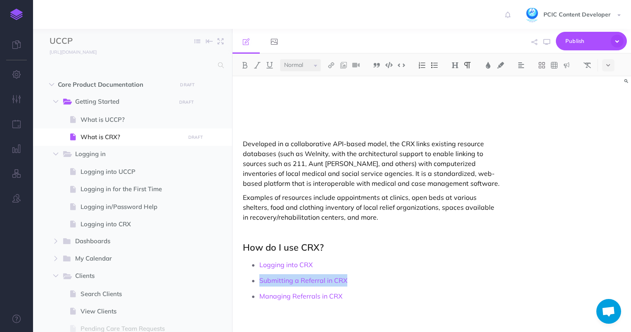
scroll to position [202, 0]
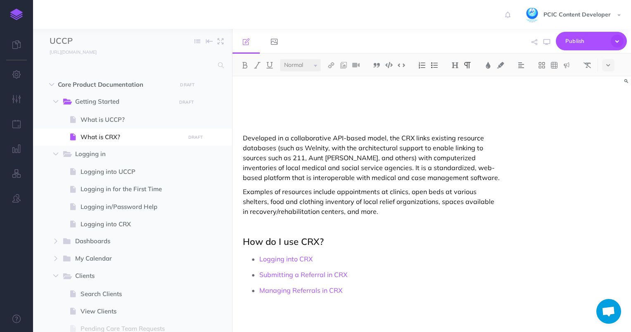
click at [440, 217] on div "CRX Help Documentation Welcome to help documentation for the Community Resource…" at bounding box center [372, 104] width 279 height 458
click at [578, 43] on span "Publish" at bounding box center [586, 41] width 41 height 13
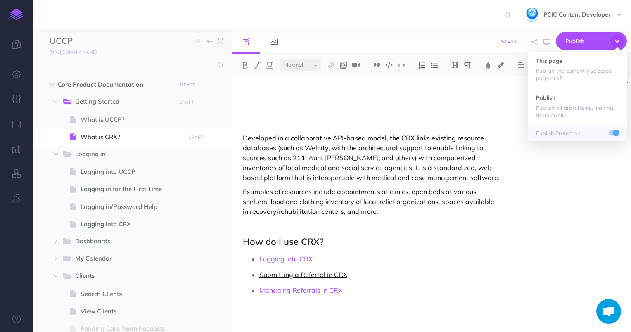
click at [320, 276] on link "Submitting a Referral in CRX" at bounding box center [303, 275] width 88 height 8
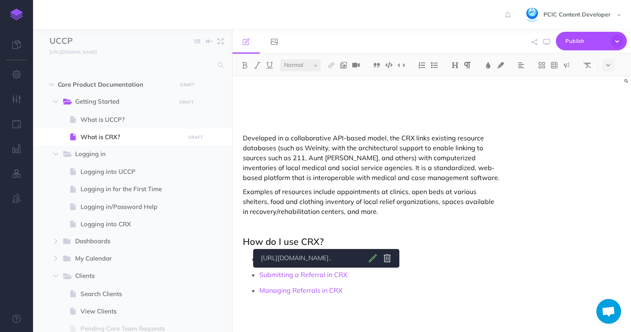
click at [392, 258] on body "Toggle Navigation PCIC Content Developer Settings Account Settings Teams PCIC S…" at bounding box center [315, 166] width 631 height 332
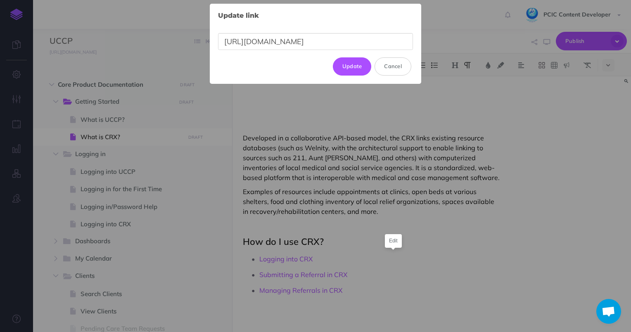
scroll to position [0, 121]
click at [400, 65] on button "Cancel" at bounding box center [393, 66] width 37 height 18
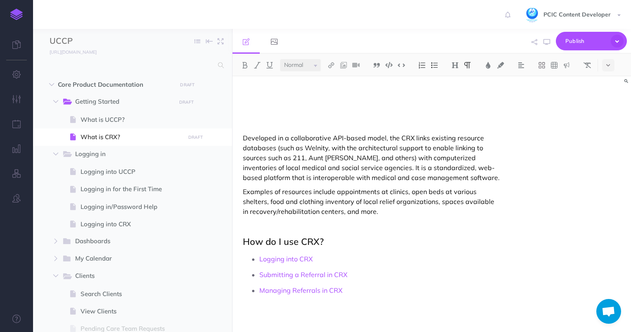
scroll to position [0, 0]
drag, startPoint x: 347, startPoint y: 278, endPoint x: 352, endPoint y: 278, distance: 4.6
click at [347, 278] on p "Submitting a Referral in CRX" at bounding box center [380, 275] width 242 height 12
click at [372, 285] on p "Managing Referrals in CRX" at bounding box center [380, 290] width 242 height 12
drag, startPoint x: 357, startPoint y: 275, endPoint x: 255, endPoint y: 277, distance: 101.7
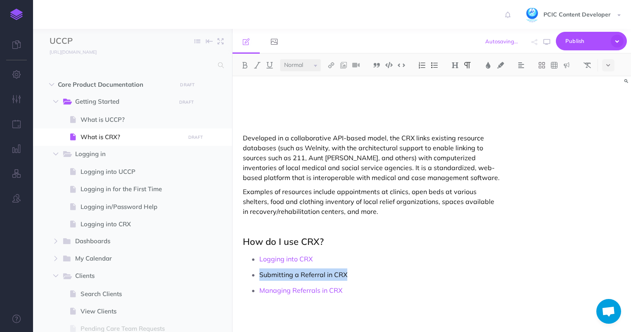
click at [259, 277] on li "Submitting a Referral in CRX" at bounding box center [380, 275] width 242 height 12
click at [536, 45] on button "button" at bounding box center [535, 42] width 10 height 24
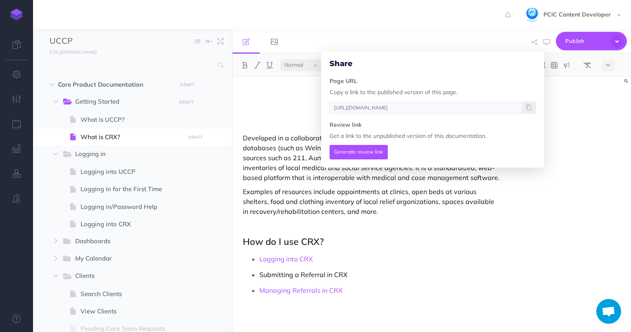
click at [576, 214] on div "CRX Help Documentation Welcome to help documentation for the Community Resource…" at bounding box center [432, 204] width 399 height 256
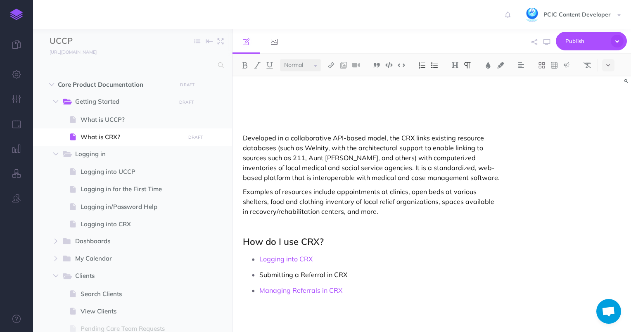
click at [328, 278] on p "Submitting a Referral in CRX" at bounding box center [380, 275] width 242 height 12
click at [333, 64] on img at bounding box center [331, 65] width 7 height 7
click at [334, 92] on icon at bounding box center [331, 92] width 7 height 6
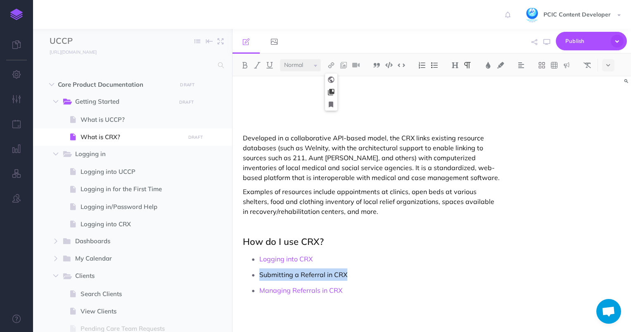
select select
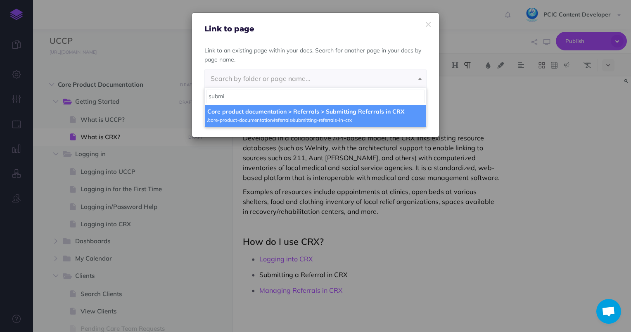
type input "submi"
select select "67T-M8QW-6QP-S2T"
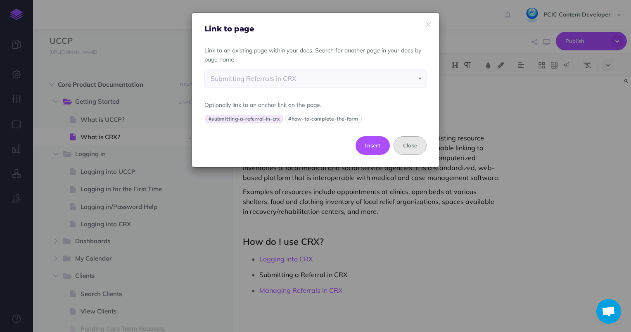
click at [418, 148] on button "Close" at bounding box center [410, 145] width 33 height 18
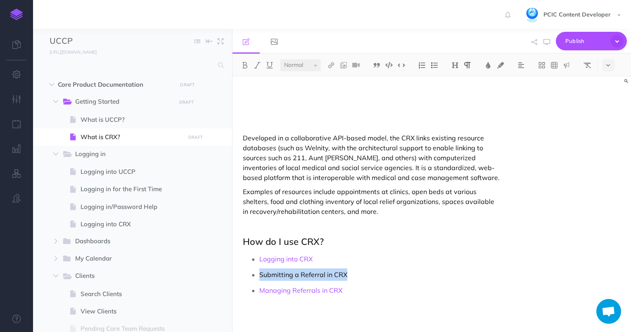
click at [300, 269] on p "Submitting a Referral in CRX" at bounding box center [380, 275] width 242 height 12
click at [306, 276] on p "Submitting a Referral in CRX" at bounding box center [380, 275] width 242 height 12
click at [299, 274] on p "Submitting a Referral in CRX" at bounding box center [380, 275] width 242 height 12
click at [318, 272] on p "Submitting Referral in CRX" at bounding box center [380, 275] width 242 height 12
drag, startPoint x: 356, startPoint y: 276, endPoint x: 258, endPoint y: 278, distance: 97.5
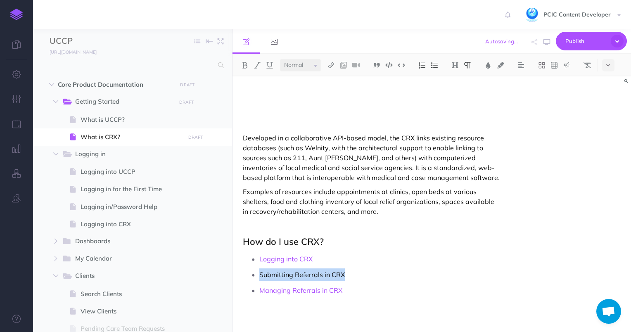
click at [259, 278] on li "Submitting Referrals in CRX" at bounding box center [380, 275] width 242 height 12
click at [333, 64] on img at bounding box center [331, 65] width 7 height 7
click at [335, 93] on icon at bounding box center [331, 92] width 7 height 6
select select
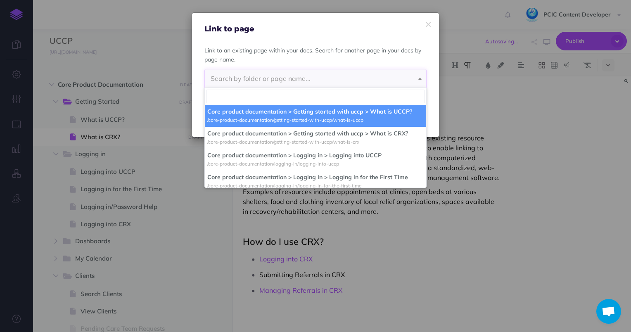
click at [336, 83] on span "Search by folder or page name..." at bounding box center [315, 78] width 221 height 18
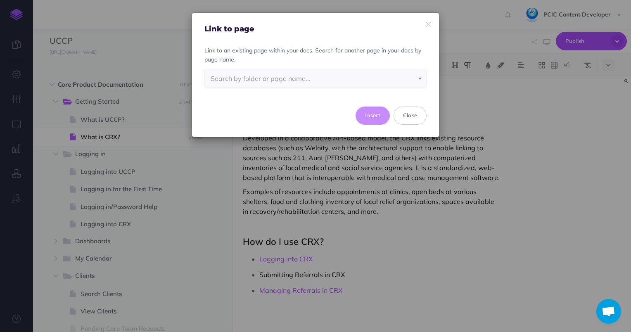
click at [334, 81] on span "Search by folder or page name..." at bounding box center [315, 78] width 221 height 18
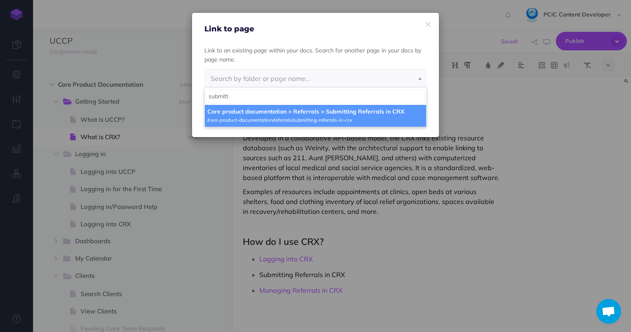
type input "submitt"
select select "67T-M8QW-6QP-S2T"
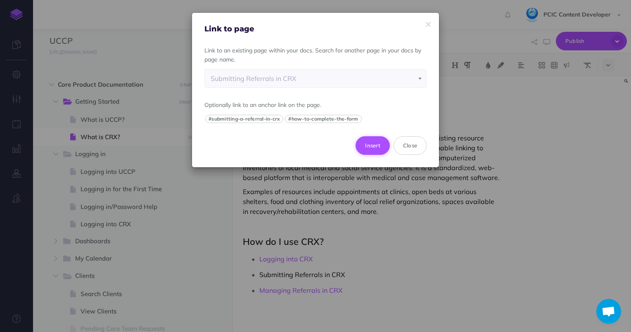
click at [378, 146] on button "Insert" at bounding box center [373, 145] width 34 height 18
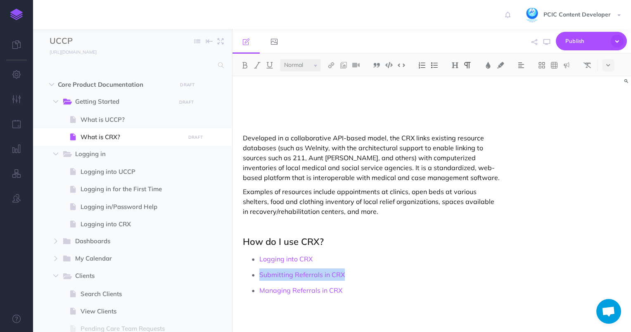
click at [305, 169] on p "Developed in a collaborative API-based model, the CRX links existing resource d…" at bounding box center [372, 158] width 259 height 50
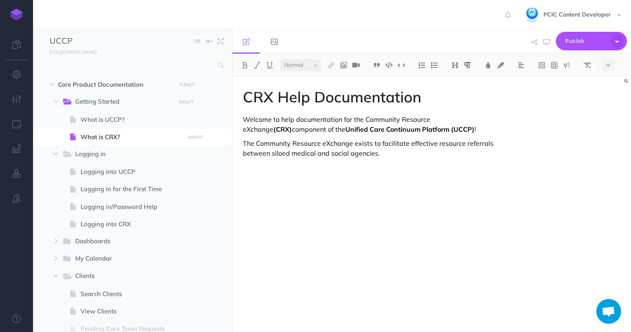
click at [403, 119] on p "Welcome to help documentation for the Community Resource eXchange (CRX) compone…" at bounding box center [372, 124] width 259 height 20
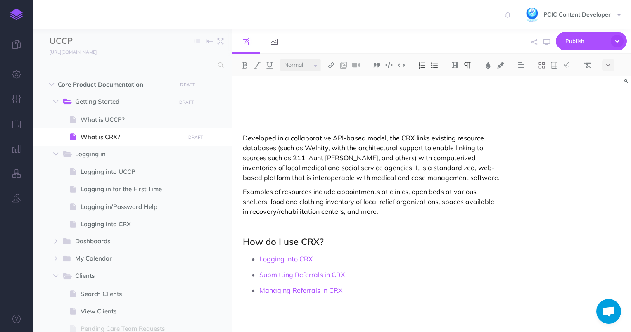
click at [453, 231] on div "CRX Help Documentation Welcome to help documentation for the Community Resource…" at bounding box center [372, 104] width 279 height 458
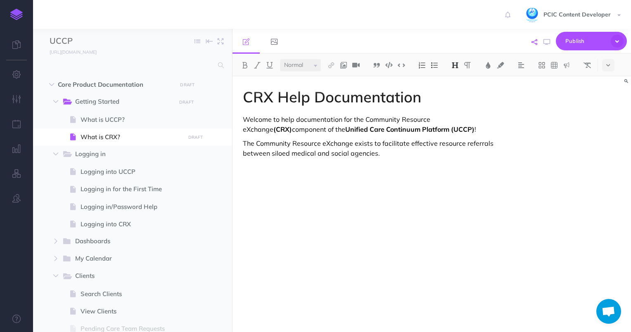
click at [535, 41] on icon "button" at bounding box center [535, 42] width 6 height 6
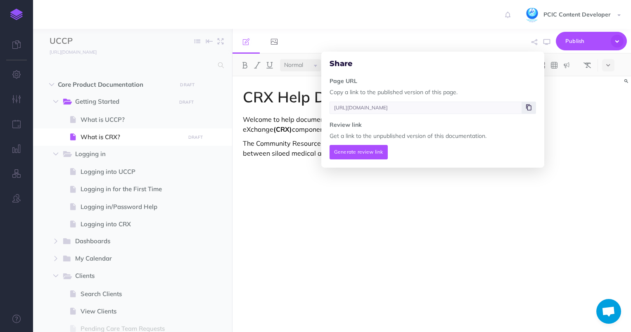
click at [527, 109] on icon at bounding box center [528, 107] width 5 height 5
click at [345, 129] on strong "Unified Care Continuum Platform (UCCP)" at bounding box center [409, 129] width 129 height 8
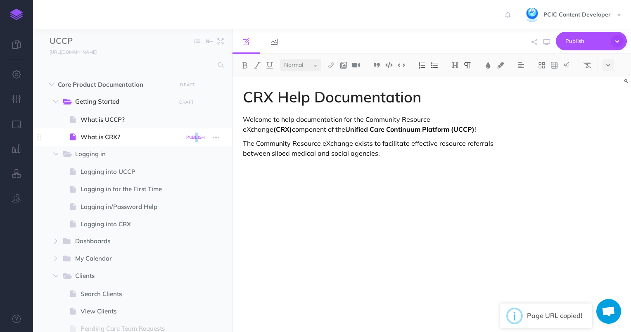
click at [197, 137] on small "PUBLISH" at bounding box center [195, 137] width 19 height 5
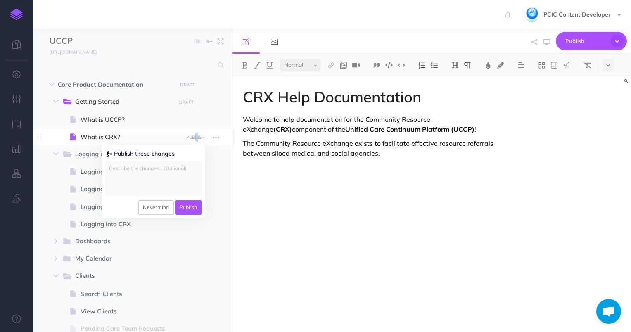
drag, startPoint x: 197, startPoint y: 137, endPoint x: 188, endPoint y: 177, distance: 41.4
click at [188, 177] on textarea at bounding box center [153, 178] width 97 height 35
type textarea "Added submitting referrals documentation link"
click at [184, 204] on button "Publish" at bounding box center [188, 207] width 27 height 14
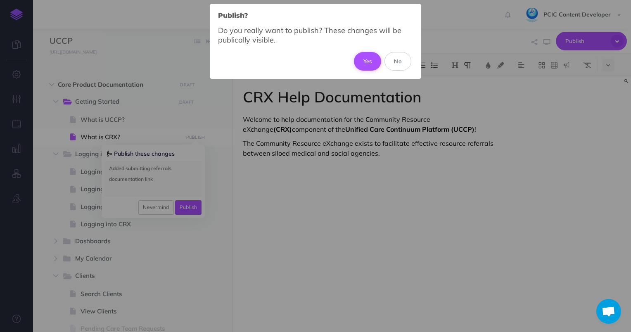
click at [358, 60] on button "Yes" at bounding box center [368, 61] width 28 height 18
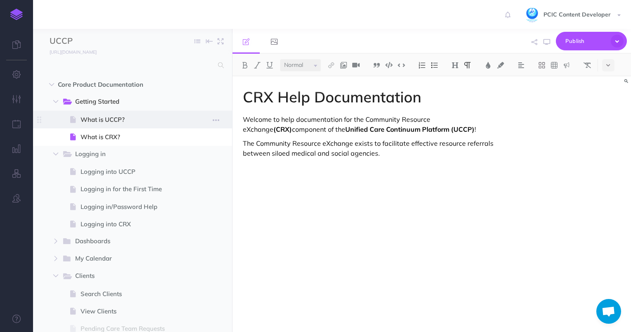
click at [142, 115] on span "What is UCCP?" at bounding box center [132, 120] width 102 height 10
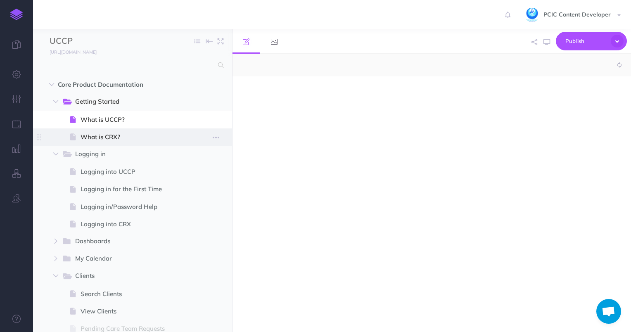
select select "null"
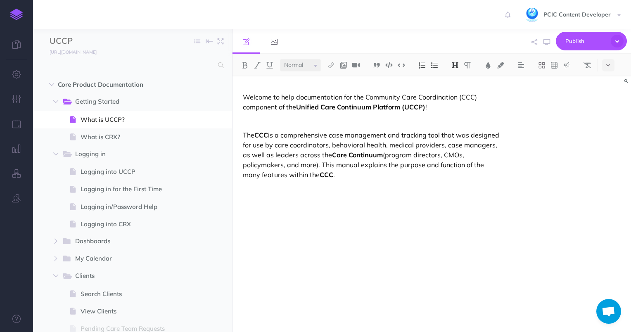
scroll to position [41, 0]
